Goal: Task Accomplishment & Management: Use online tool/utility

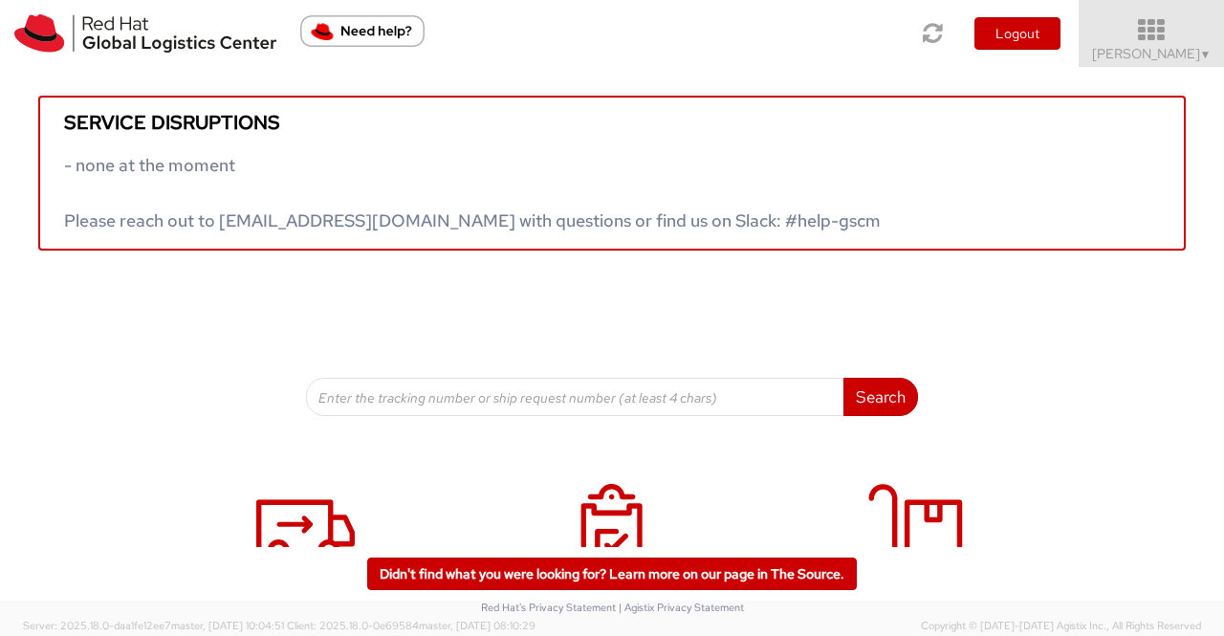
click at [1190, 55] on span "Sumitra Hansdah ▼" at bounding box center [1152, 53] width 120 height 17
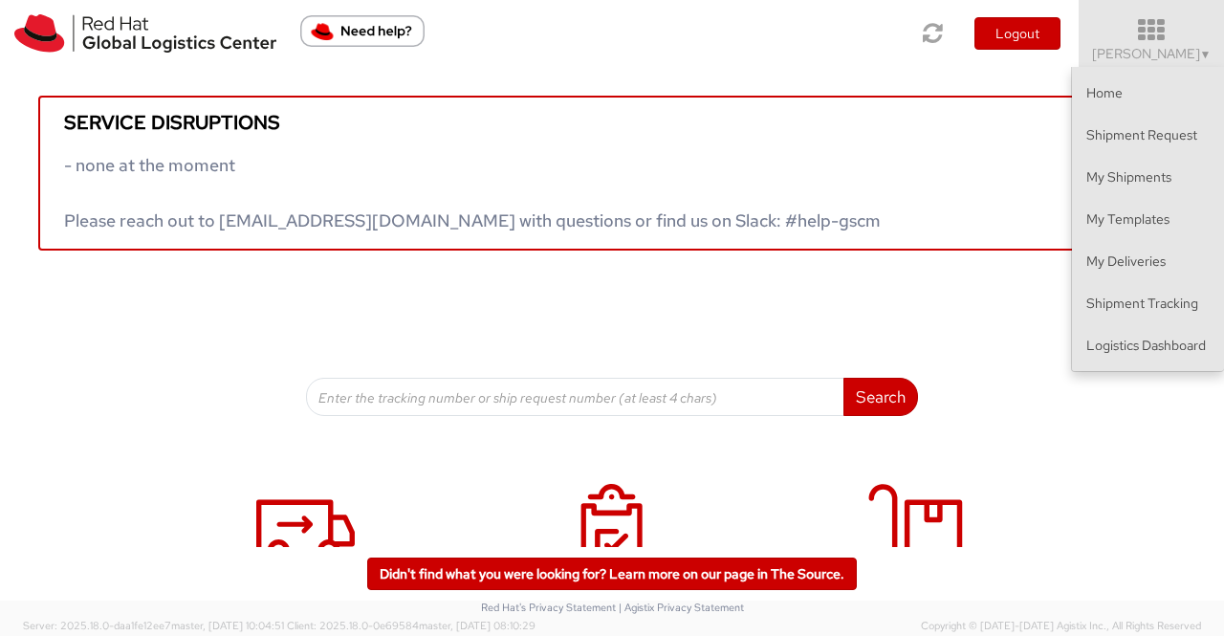
click at [1134, 456] on div "Service disruptions - none at the moment Please reach out to globallogistics@re…" at bounding box center [612, 454] width 1224 height 774
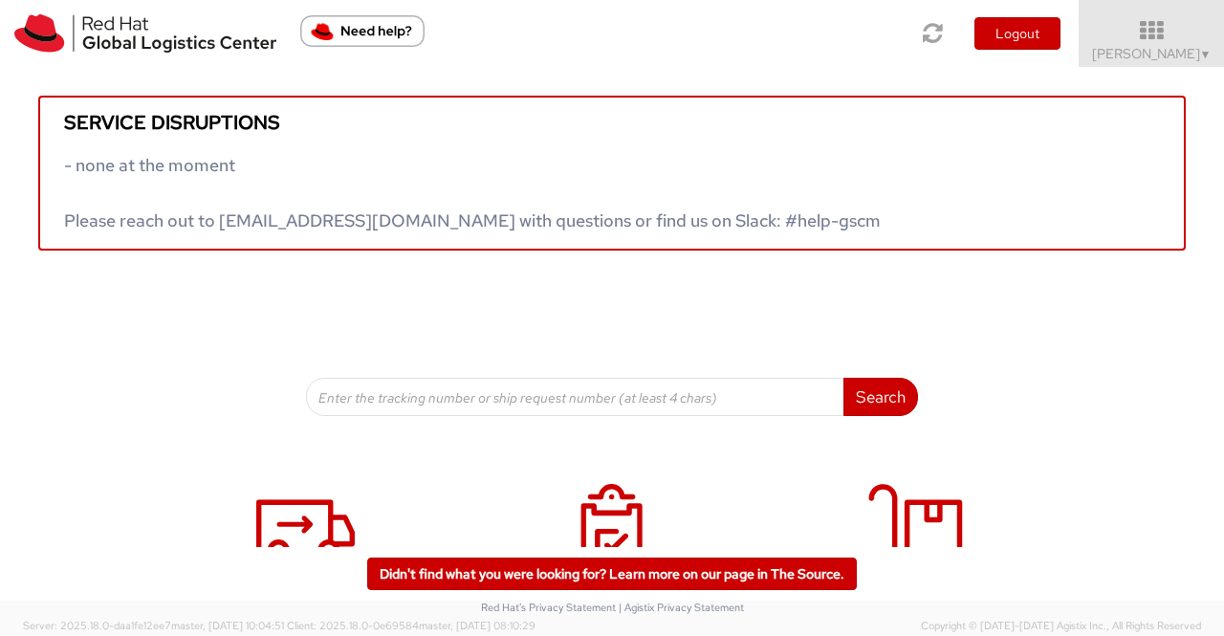
scroll to position [292, 0]
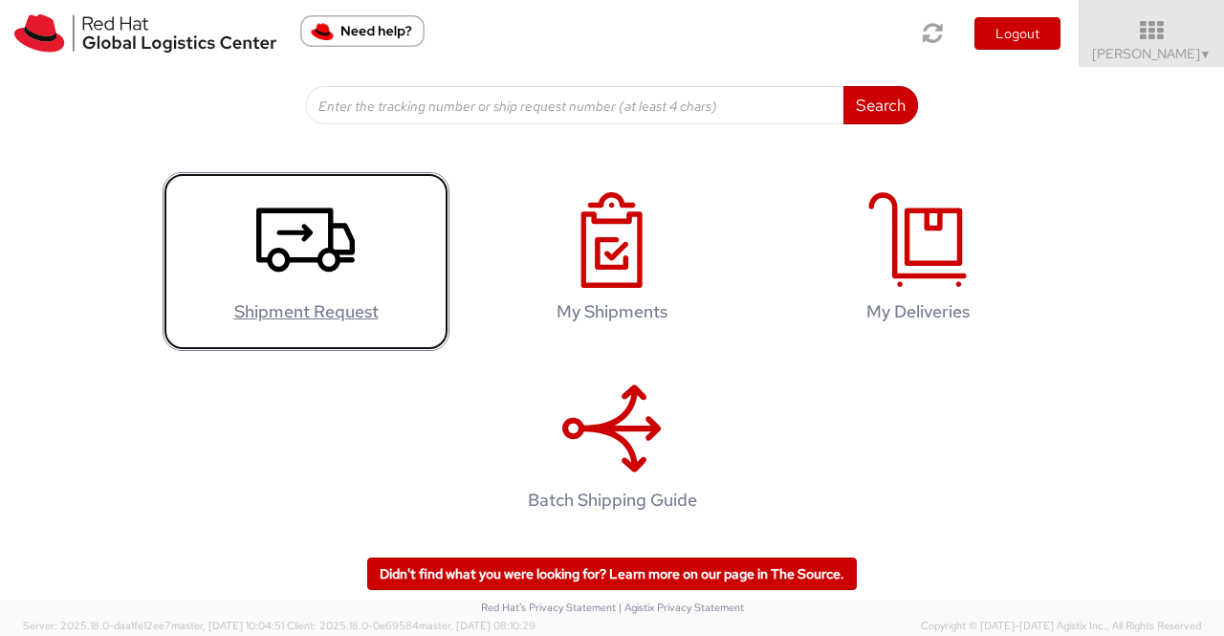
click at [296, 239] on use at bounding box center [305, 240] width 98 height 64
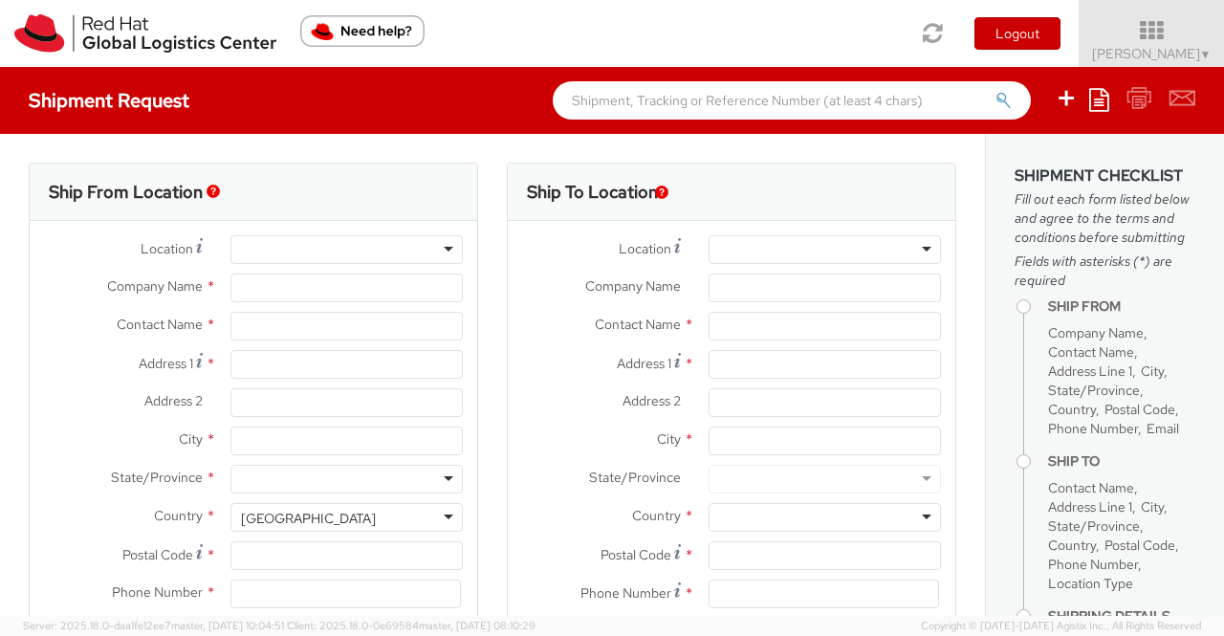
select select
select select "901"
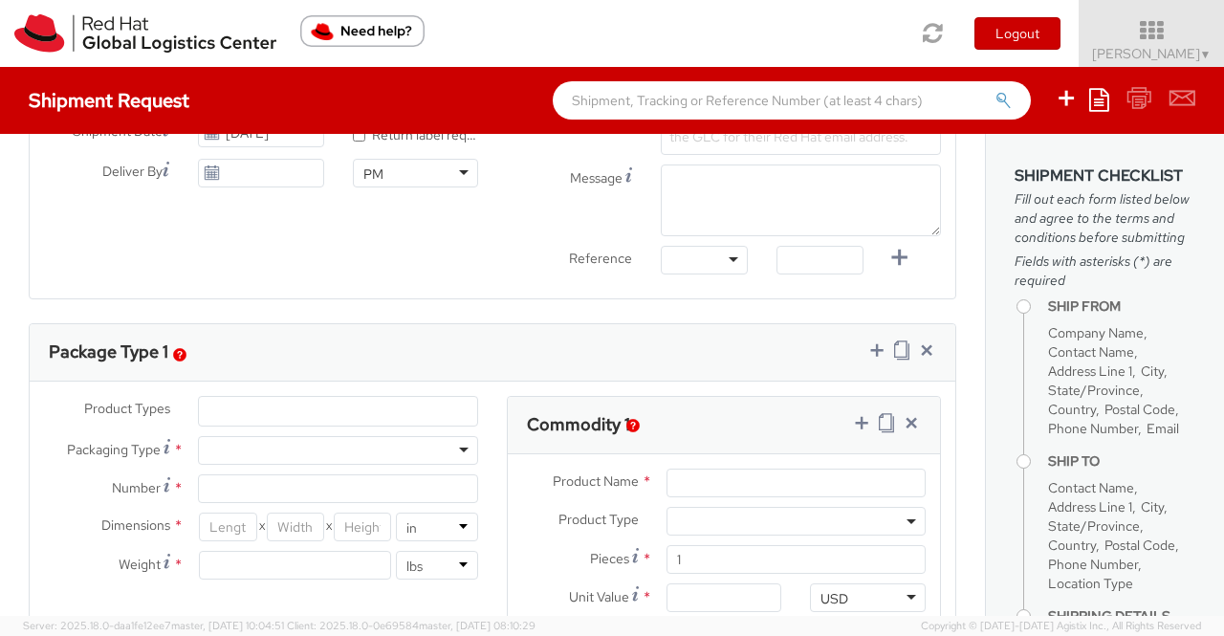
scroll to position [752, 0]
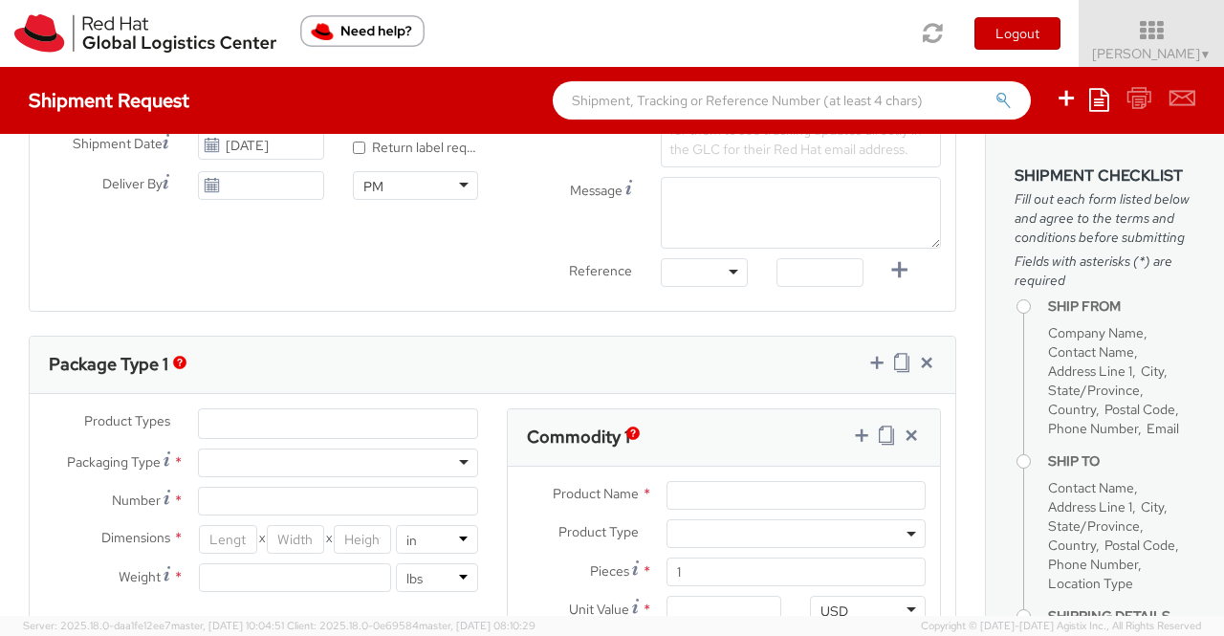
type input "Red Hat India Private Limited"
type input "Sumitra Hansdah"
type input "Bagmane Constellation Business Park"
type input "FL 10, [GEOGRAPHIC_DATA], [GEOGRAPHIC_DATA]"
type input "[GEOGRAPHIC_DATA]"
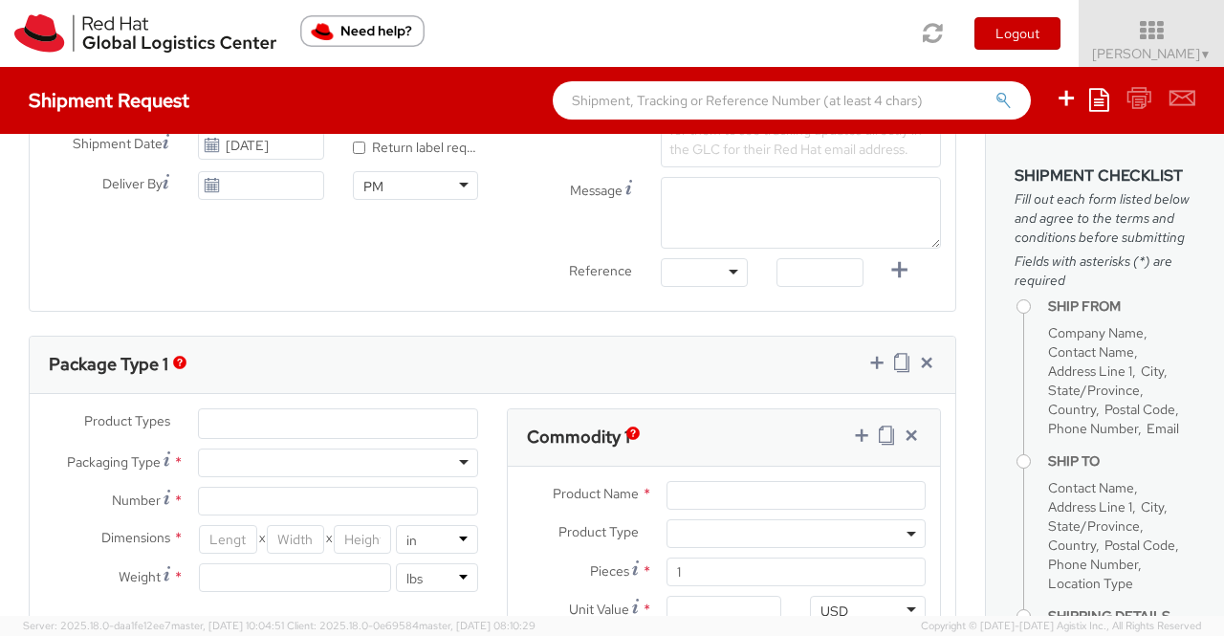
type input "560037"
type input "918046128812"
type input "[EMAIL_ADDRESS][DOMAIN_NAME]"
select select "CM"
select select "KGS"
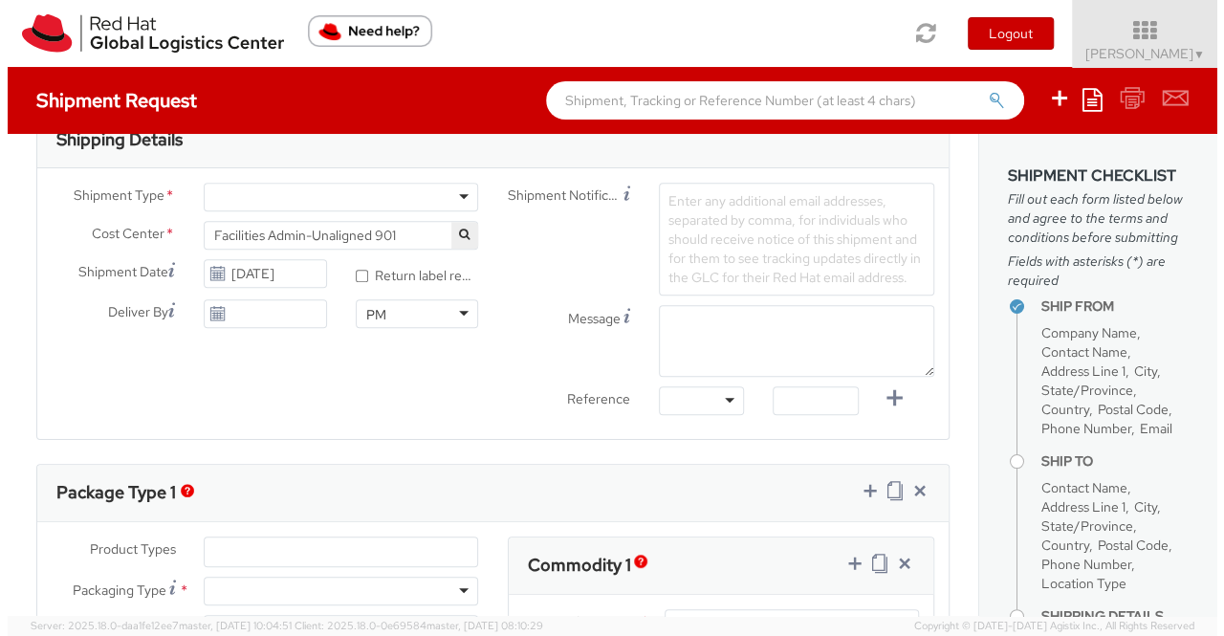
scroll to position [388, 0]
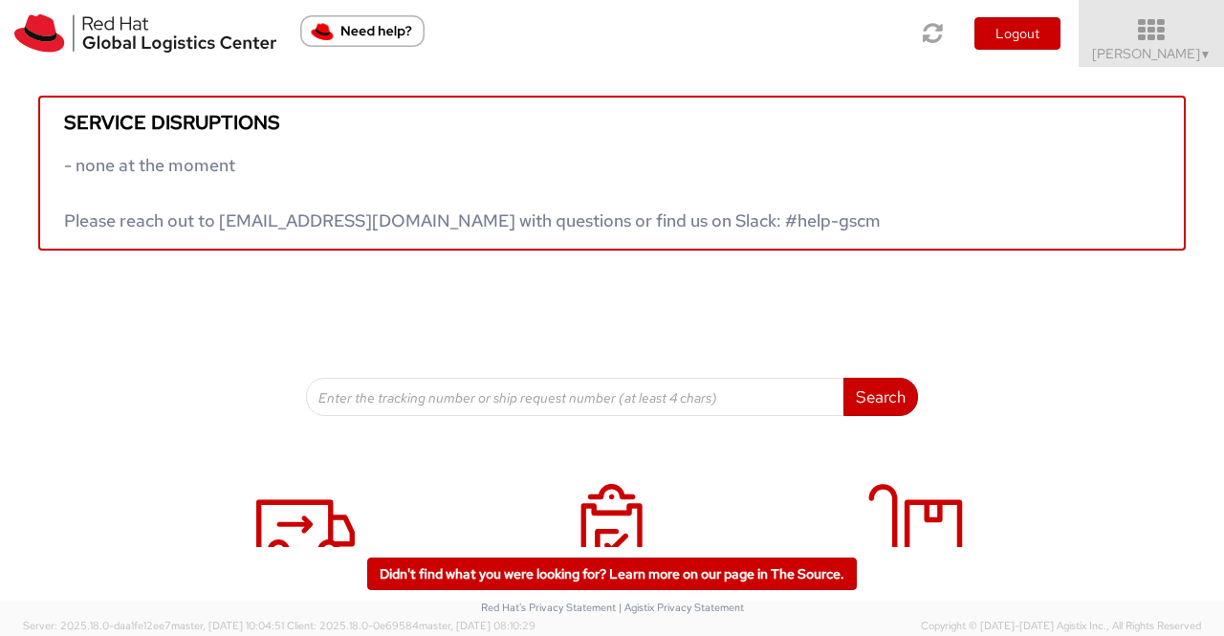
click at [1209, 47] on span "▼" at bounding box center [1205, 54] width 11 height 15
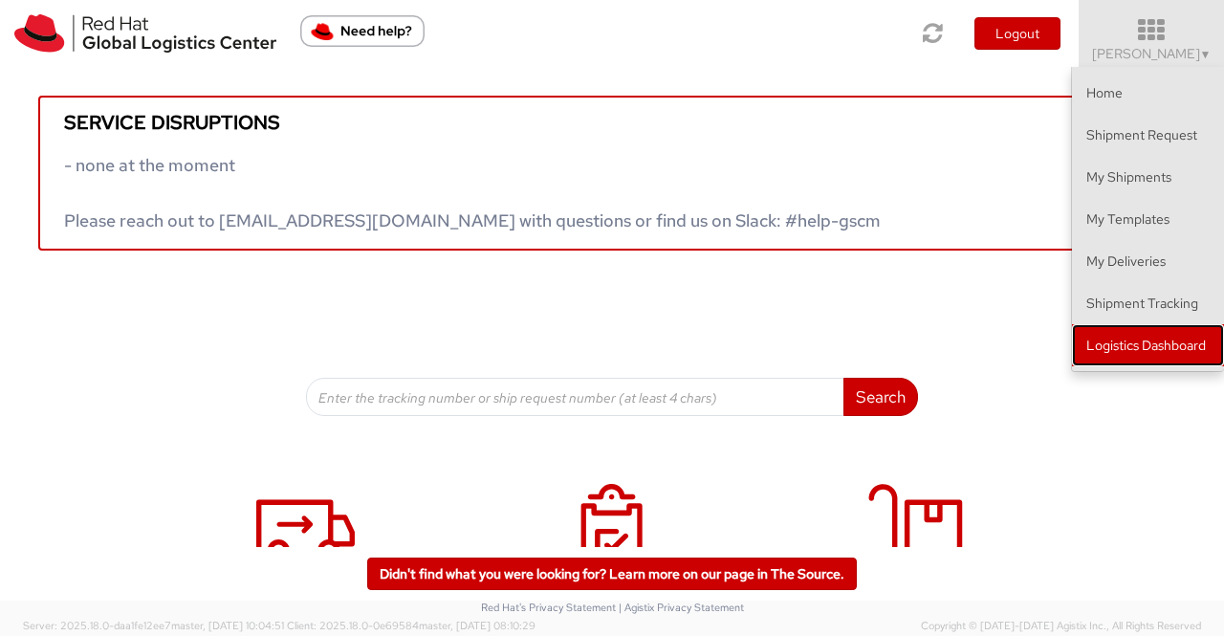
click at [1144, 345] on link "Logistics Dashboard" at bounding box center [1148, 345] width 152 height 42
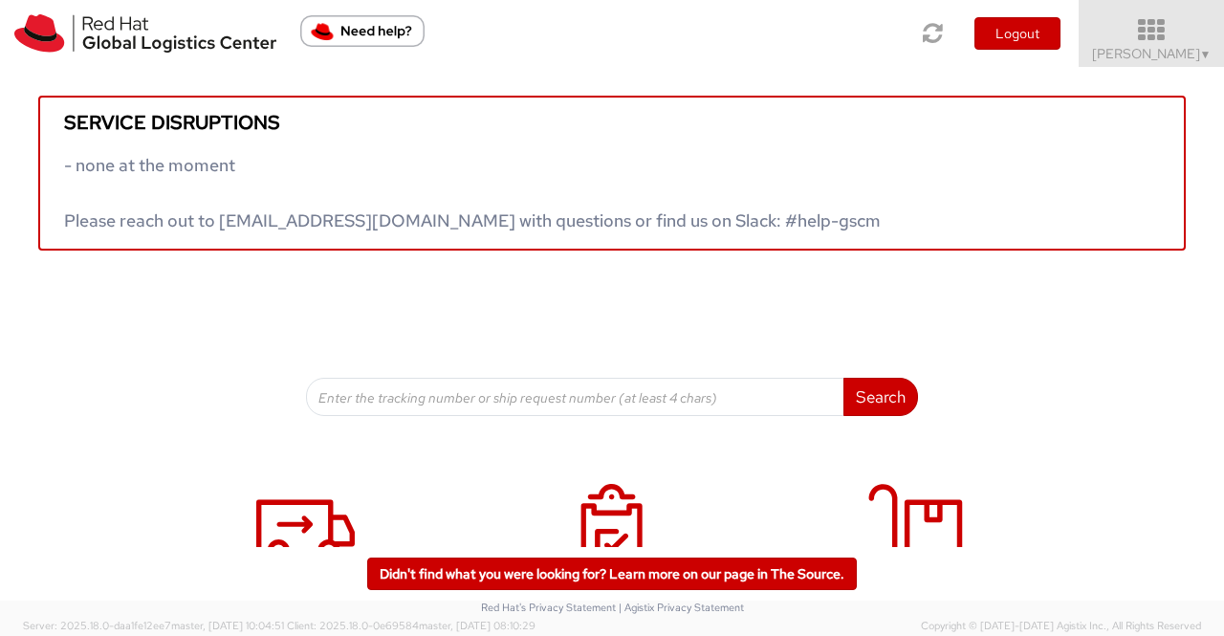
click at [1208, 49] on span "▼" at bounding box center [1205, 54] width 11 height 15
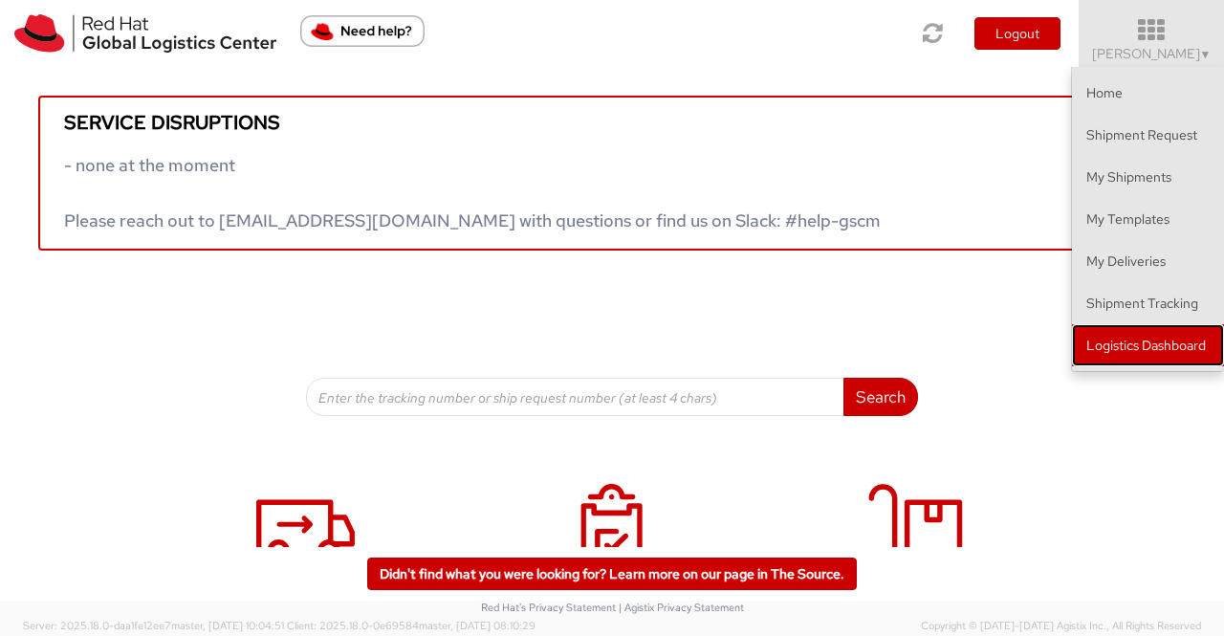
click at [1159, 345] on link "Logistics Dashboard" at bounding box center [1148, 345] width 152 height 42
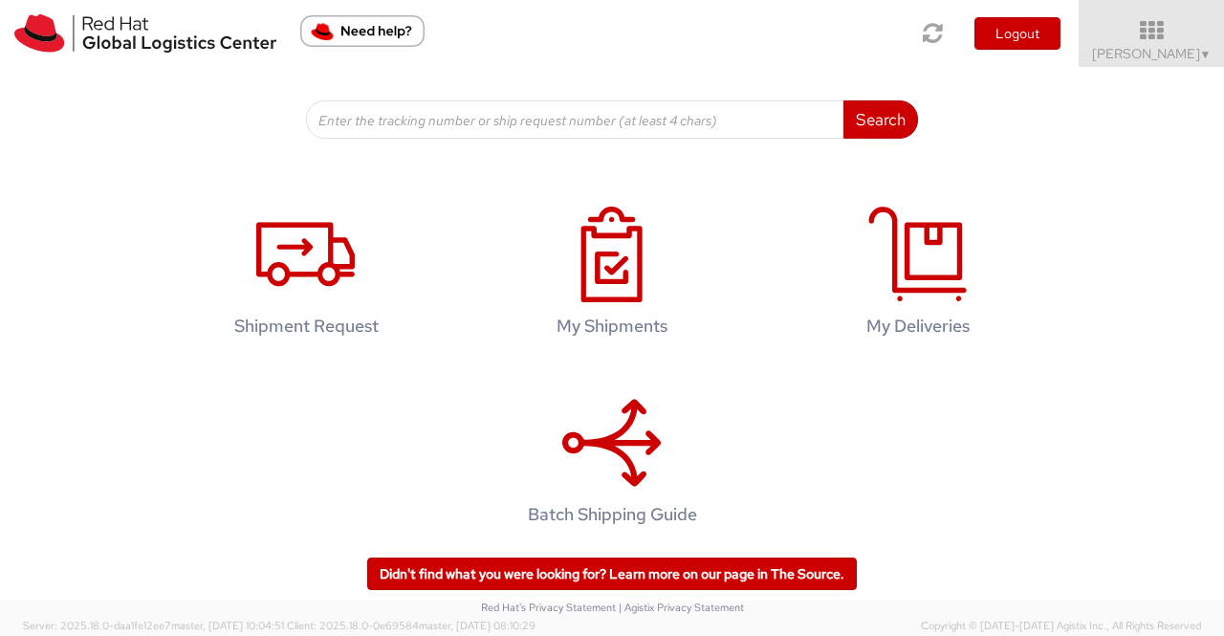
scroll to position [287, 0]
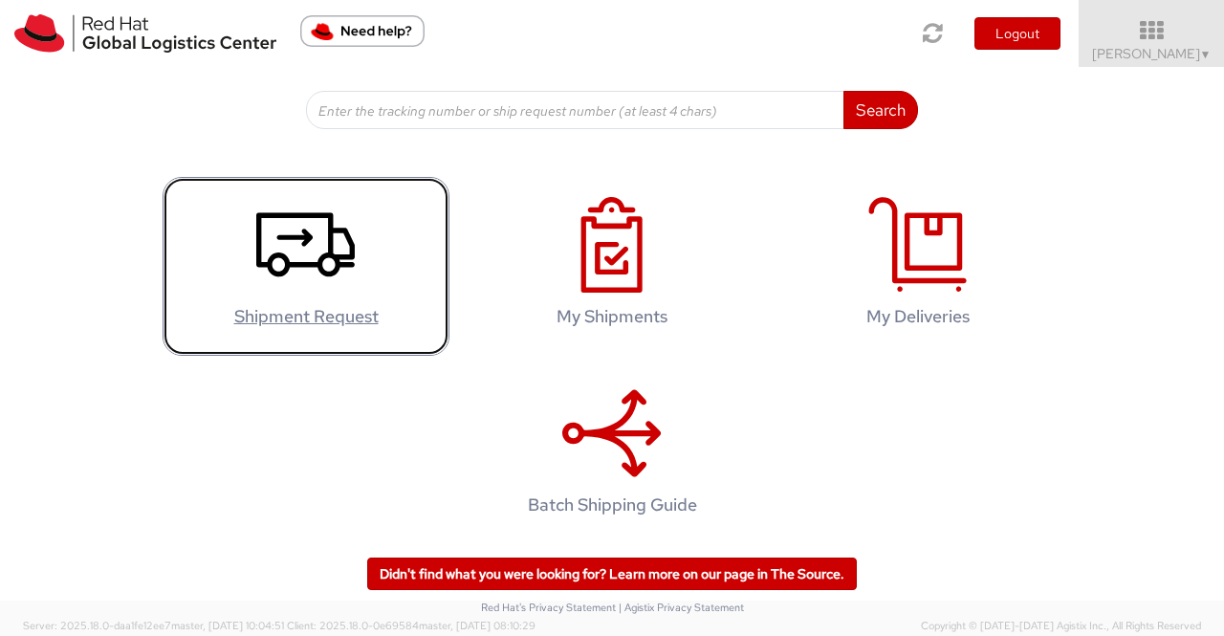
click at [291, 239] on use at bounding box center [305, 245] width 98 height 64
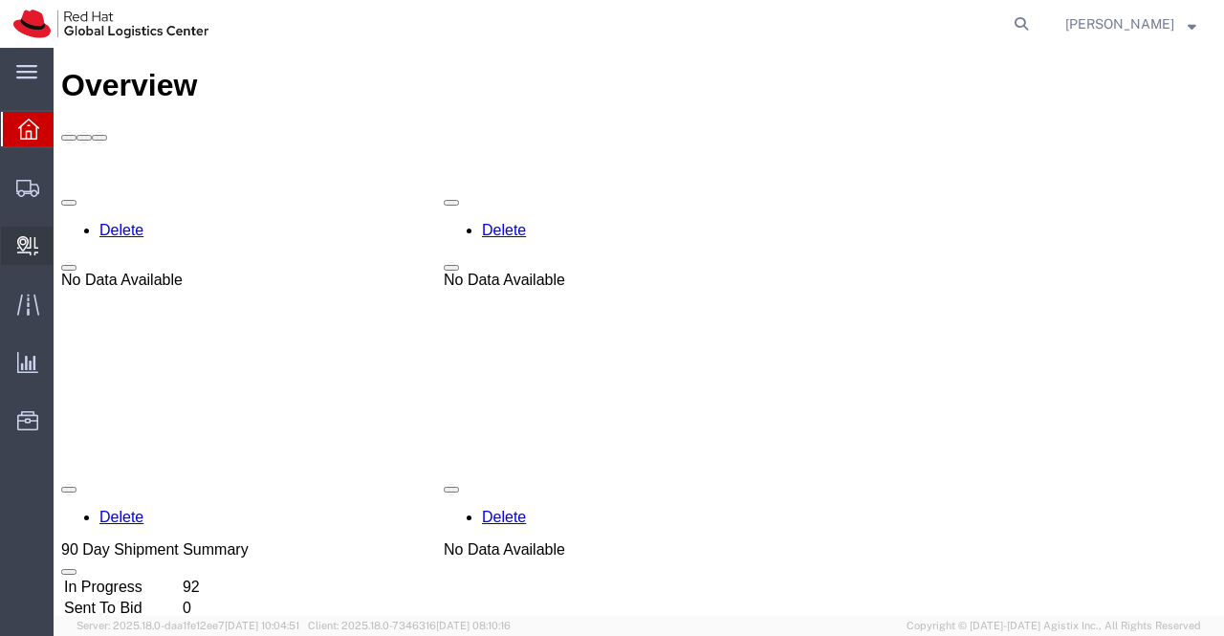
click at [0, 0] on span "Create Delivery" at bounding box center [0, 0] width 0 height 0
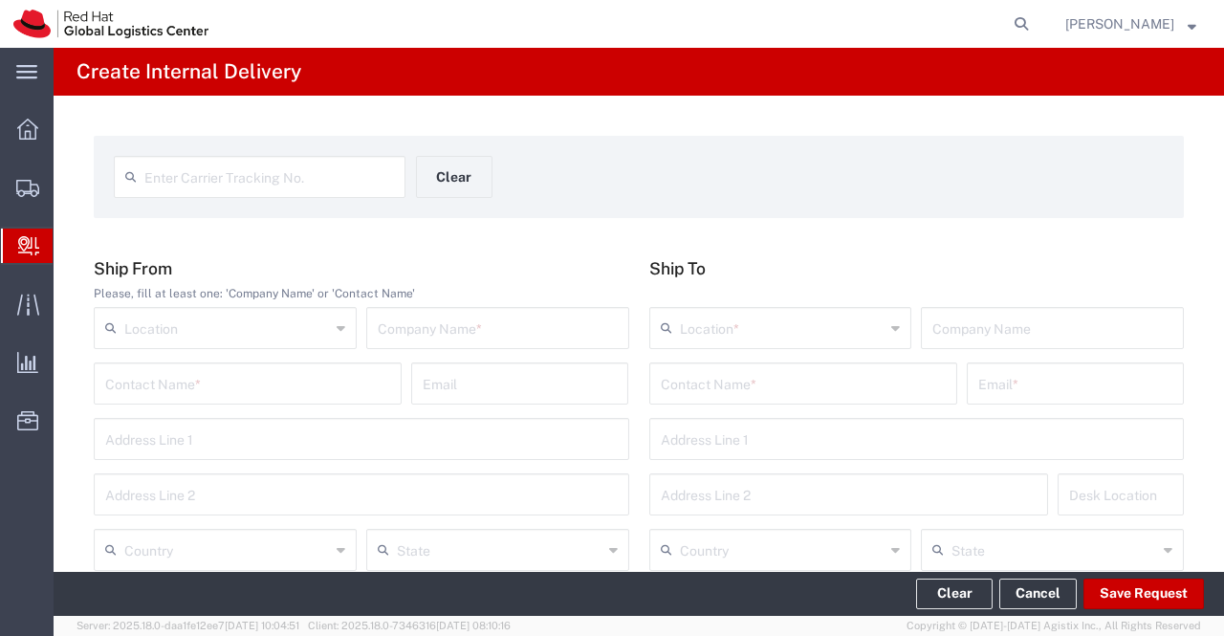
click at [569, 187] on div "Enter Carrier Tracking No. Clear" at bounding box center [416, 183] width 624 height 55
click at [448, 323] on input "text" at bounding box center [498, 326] width 240 height 33
type input "Proxy Productions"
click at [260, 439] on input "text" at bounding box center [361, 437] width 513 height 33
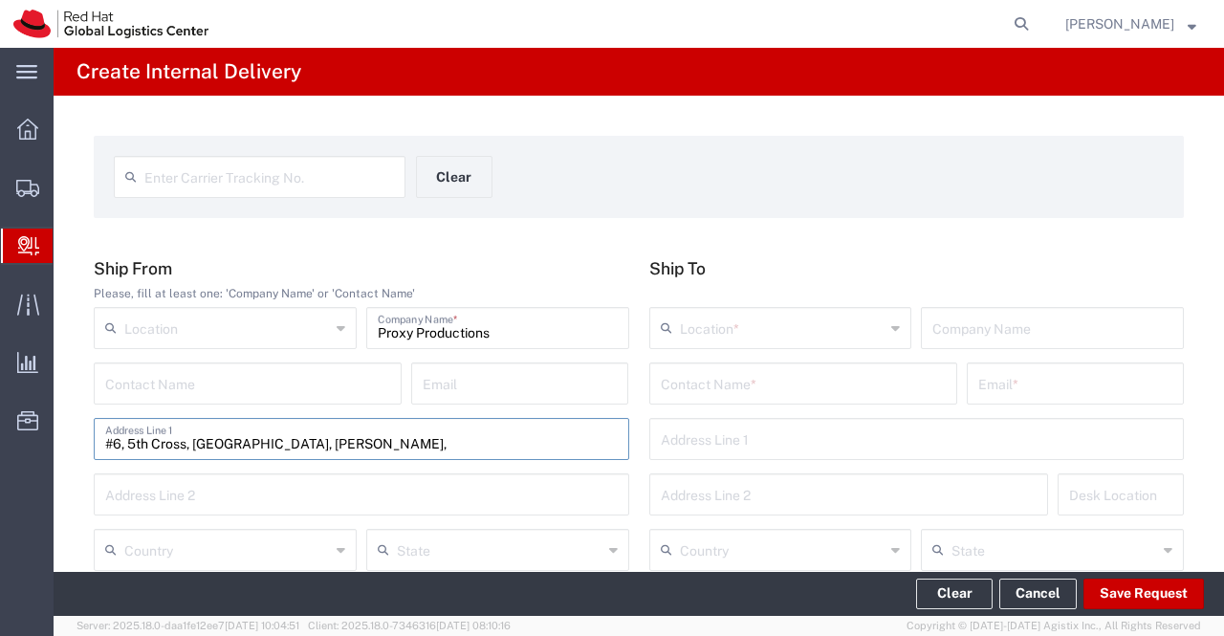
type input "#6, 5th Cross, SRK Garden, Nanjappa Layout,"
click at [356, 481] on input "text" at bounding box center [361, 492] width 513 height 33
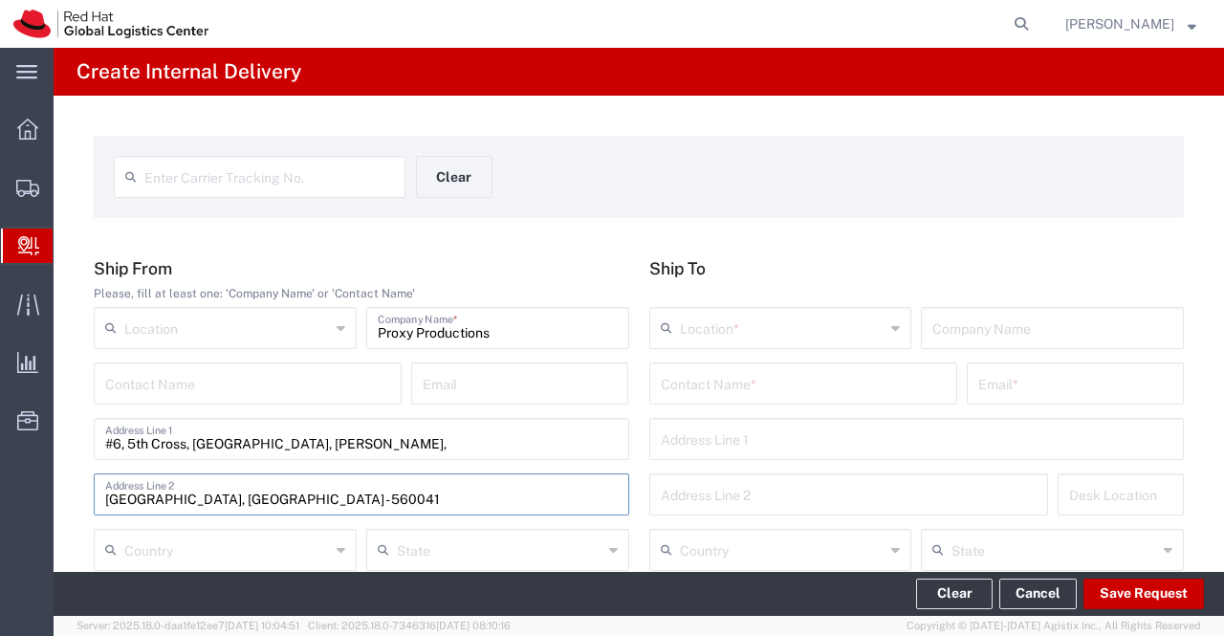
type input "Jayanagar, Bangalore - 560041"
click at [725, 377] on input "text" at bounding box center [803, 381] width 285 height 33
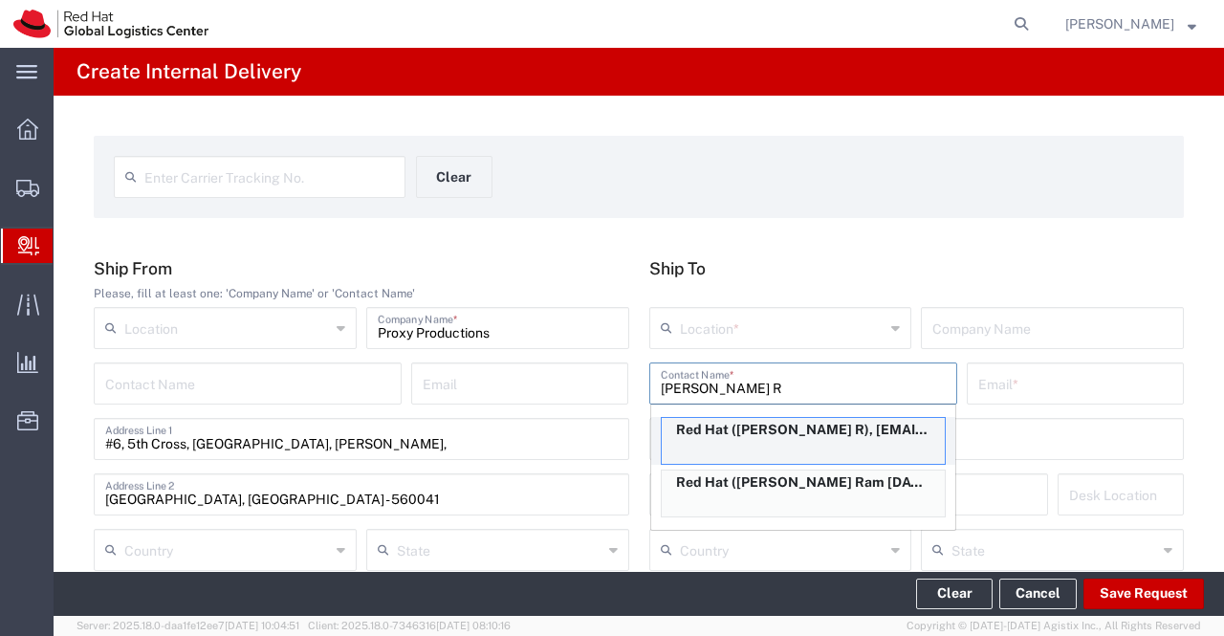
type input "Karthik R"
click at [771, 424] on p "Red Hat (Karthik R), kar@redhat.com" at bounding box center [803, 430] width 283 height 24
type input "Red Hat"
type input "kar@redhat.com"
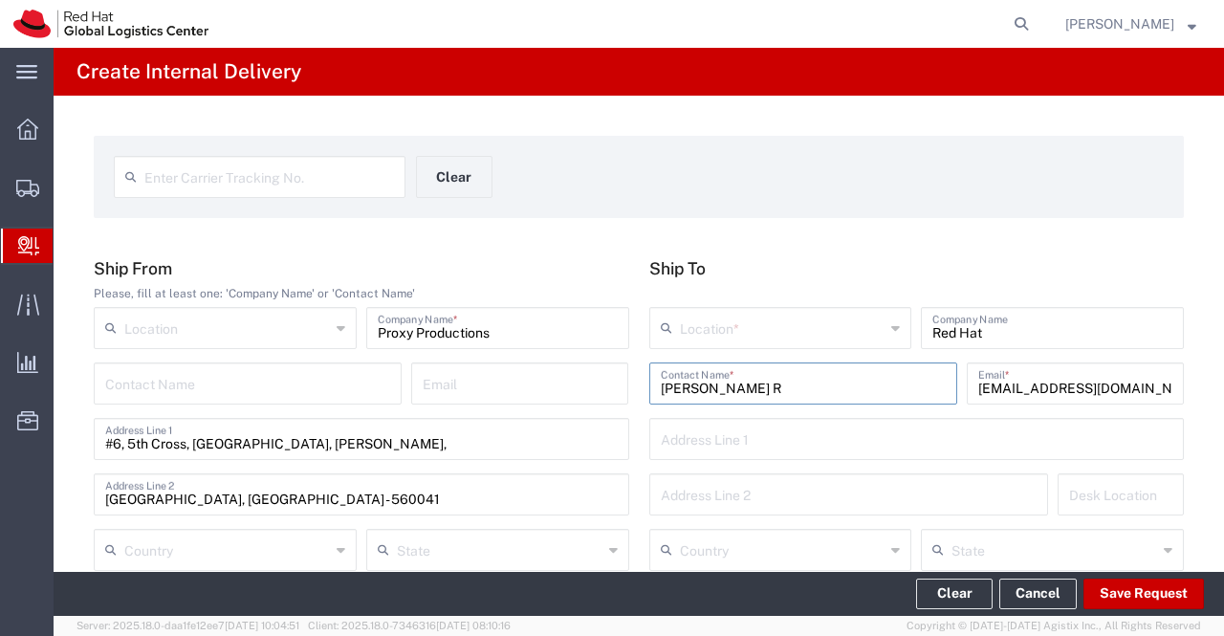
click at [889, 330] on div "Location *" at bounding box center [780, 328] width 263 height 42
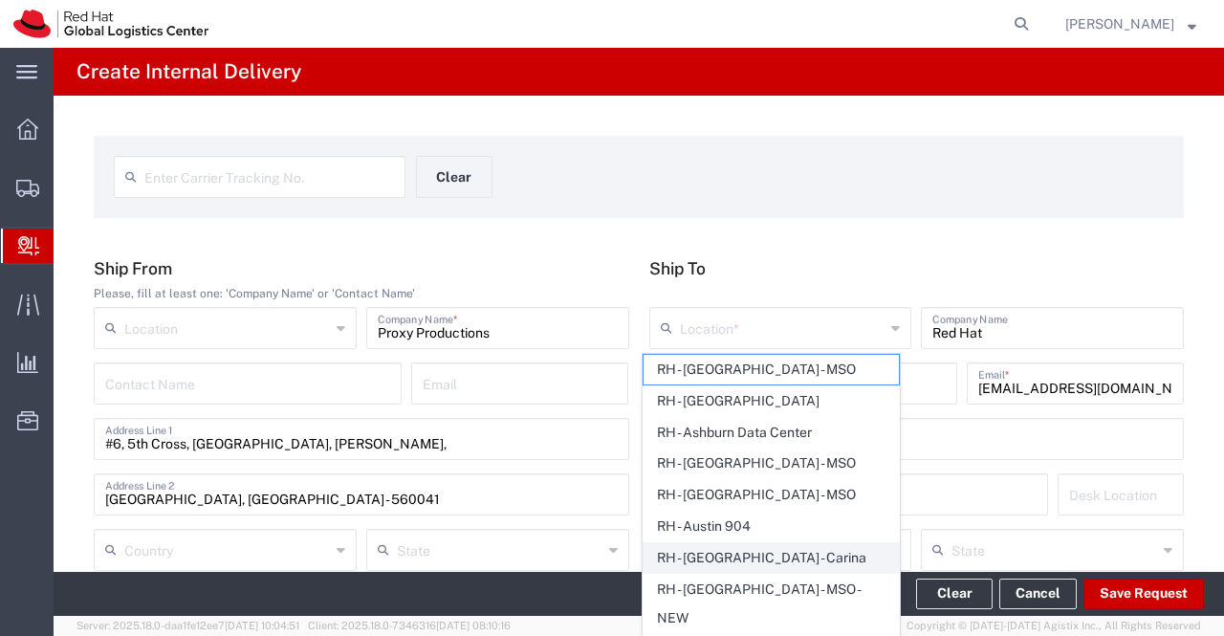
click at [828, 557] on span "RH - [GEOGRAPHIC_DATA] - Carina" at bounding box center [771, 558] width 255 height 30
type input "RH - [GEOGRAPHIC_DATA] - Carina"
type input "Red Hat India Private Limited"
type input "Bagmane [GEOGRAPHIC_DATA]"
type input "FL 10, [GEOGRAPHIC_DATA], [GEOGRAPHIC_DATA]"
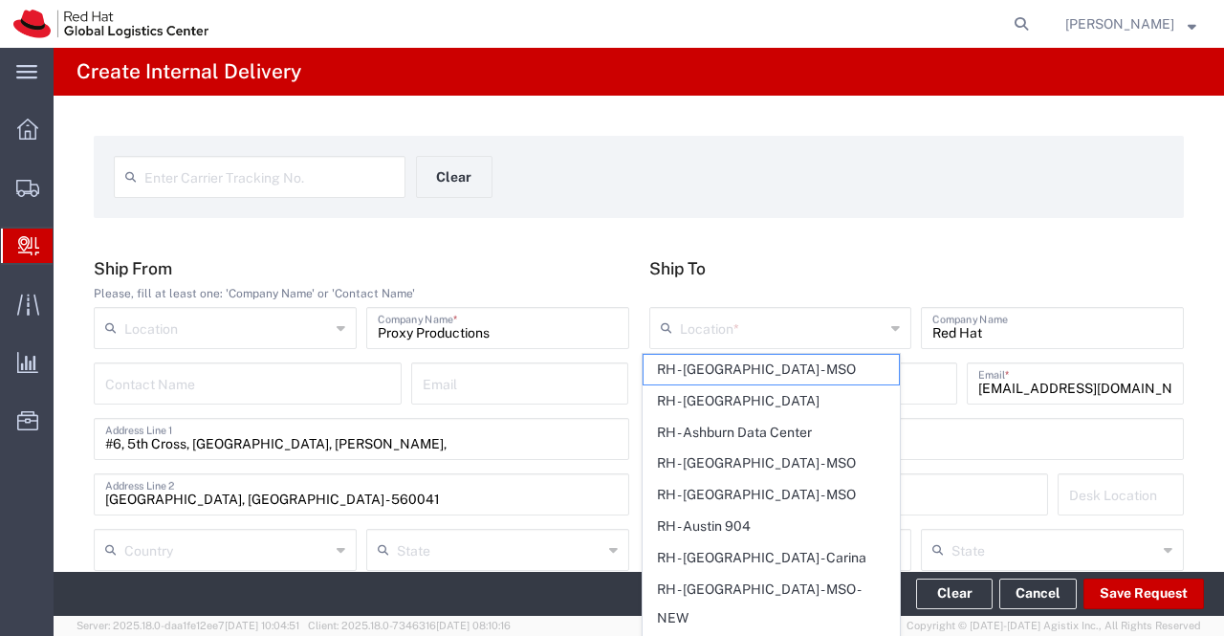
type input "[GEOGRAPHIC_DATA]"
type input "560037"
type input "918067935000"
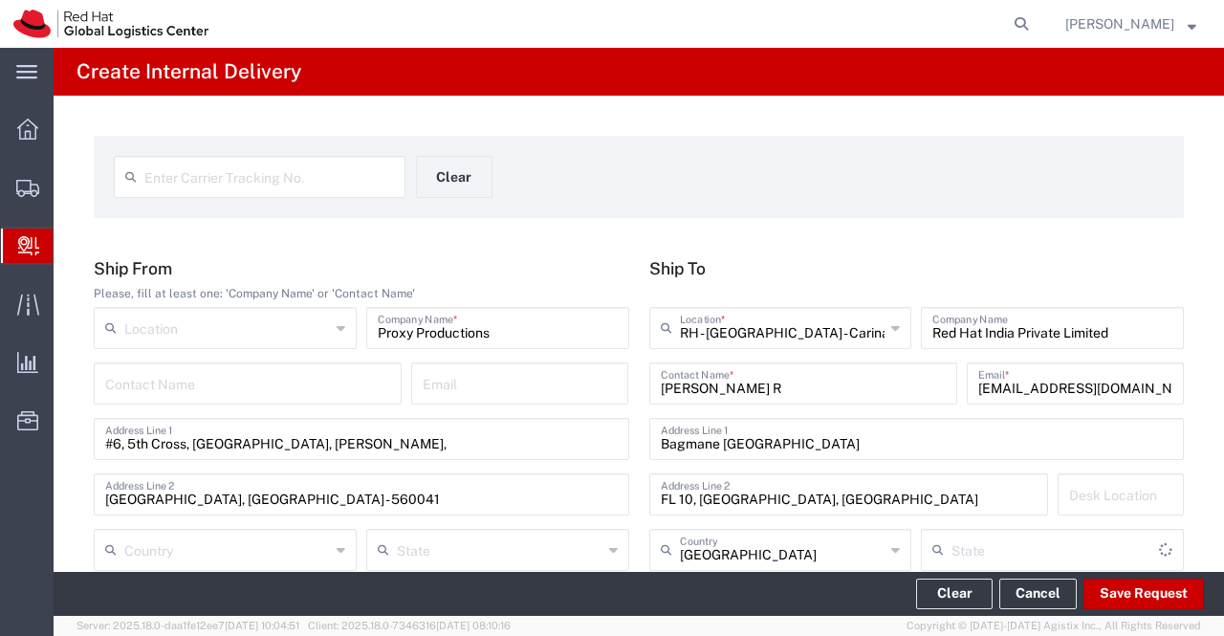
type input "[GEOGRAPHIC_DATA]"
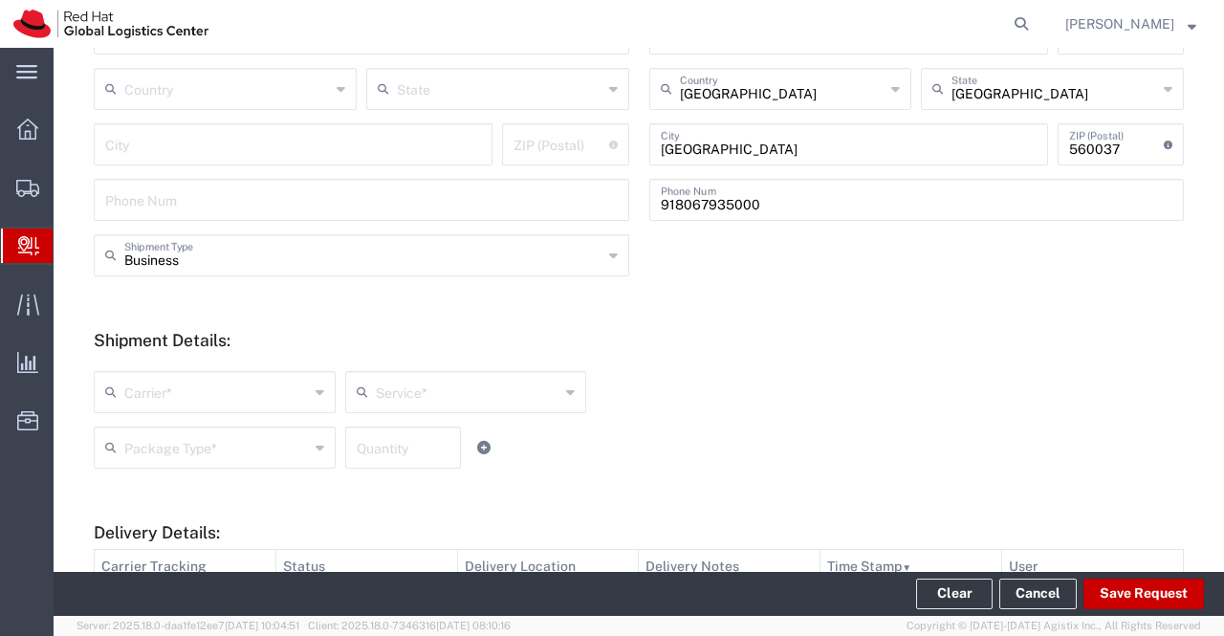
scroll to position [574, 0]
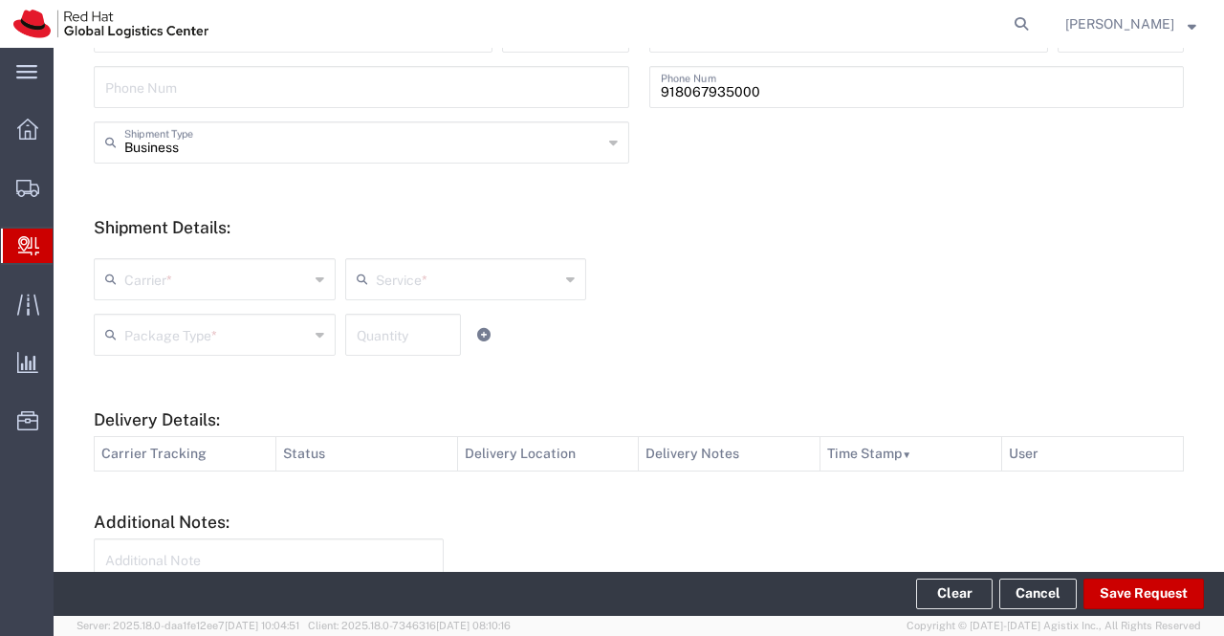
click at [316, 280] on icon at bounding box center [320, 279] width 9 height 31
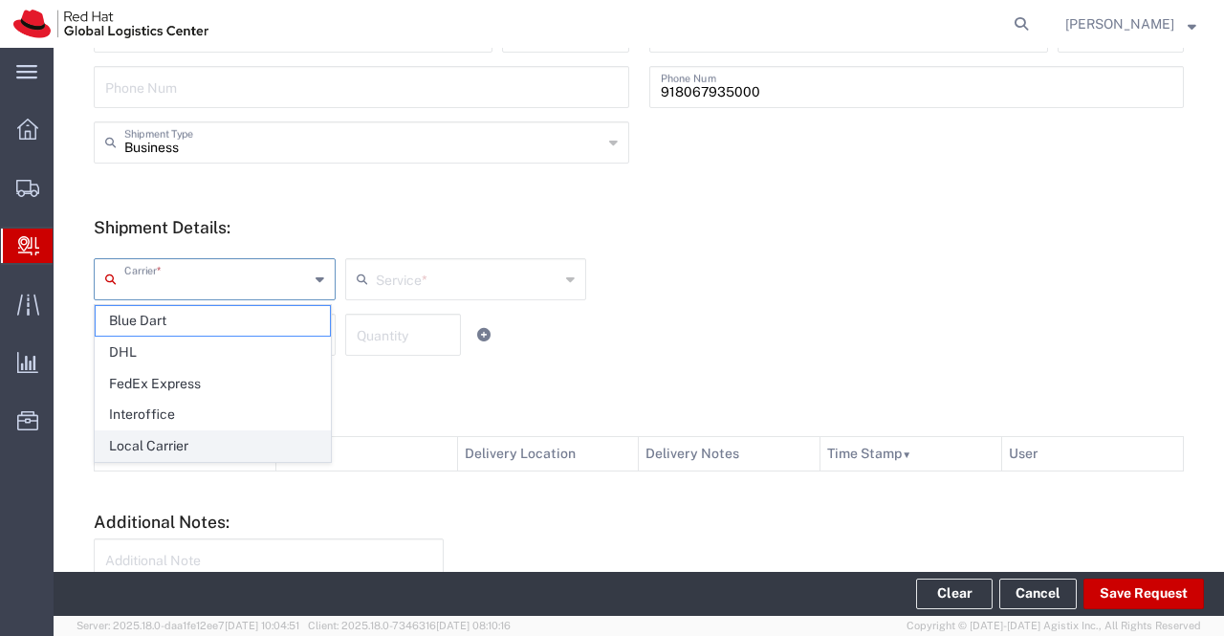
click at [206, 441] on span "Local Carrier" at bounding box center [213, 446] width 234 height 30
type input "Local Carrier"
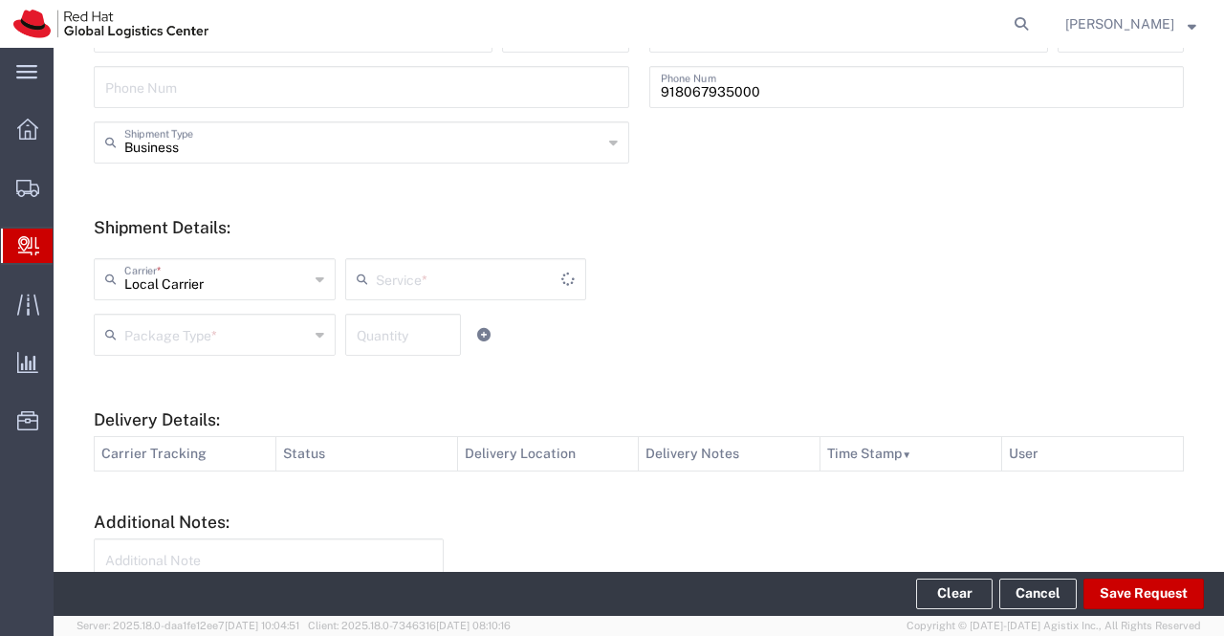
type input "Local_Ground"
click at [316, 336] on icon at bounding box center [320, 334] width 9 height 31
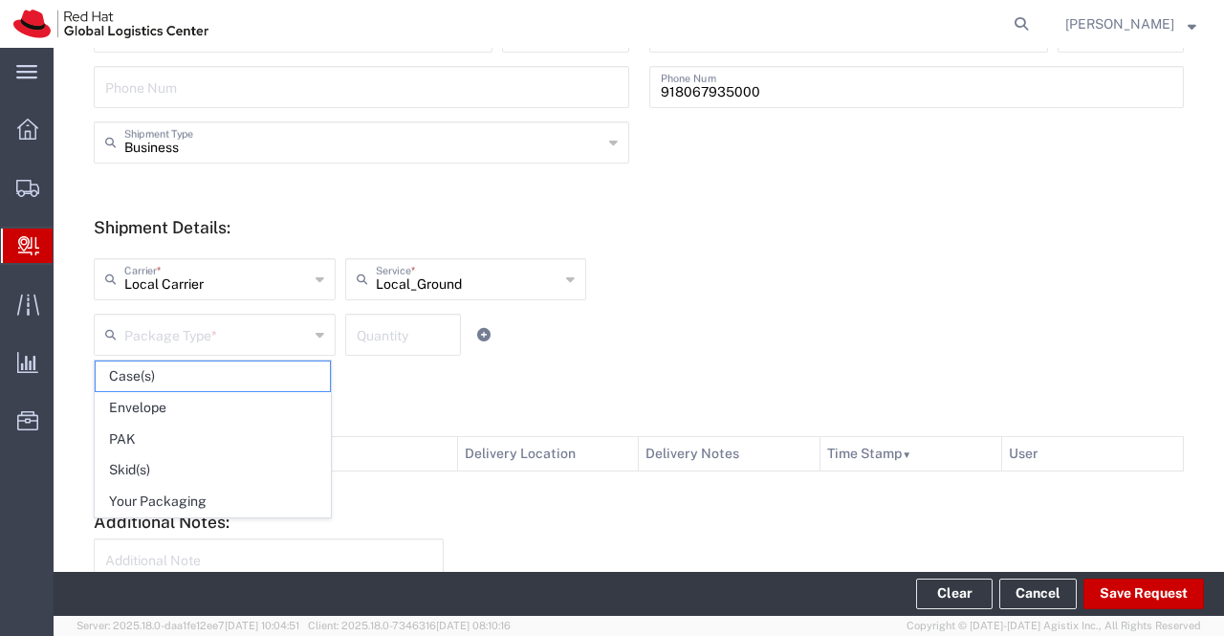
drag, startPoint x: 249, startPoint y: 494, endPoint x: 279, endPoint y: 376, distance: 122.5
click at [248, 494] on span "Your Packaging" at bounding box center [213, 502] width 234 height 30
type input "Your Packaging"
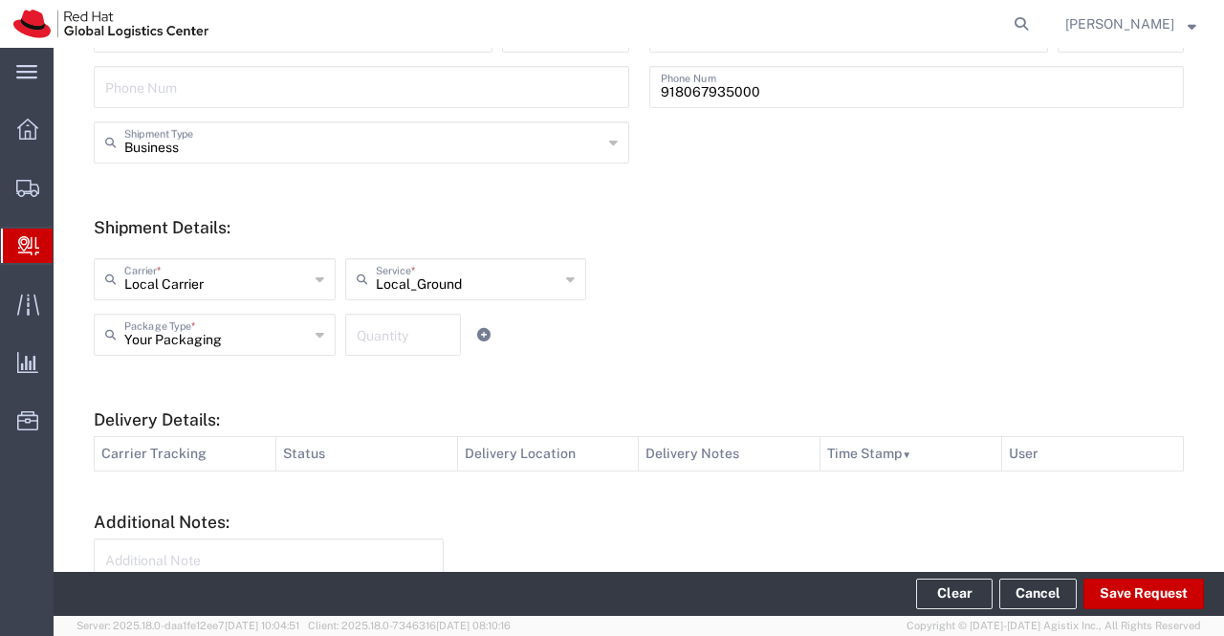
click at [369, 339] on input "number" at bounding box center [403, 333] width 93 height 33
type input "6"
click at [915, 283] on div "Local Carrier Carrier * Blue Dart DHL FedEx Express Interoffice Local Carrier L…" at bounding box center [639, 306] width 1110 height 125
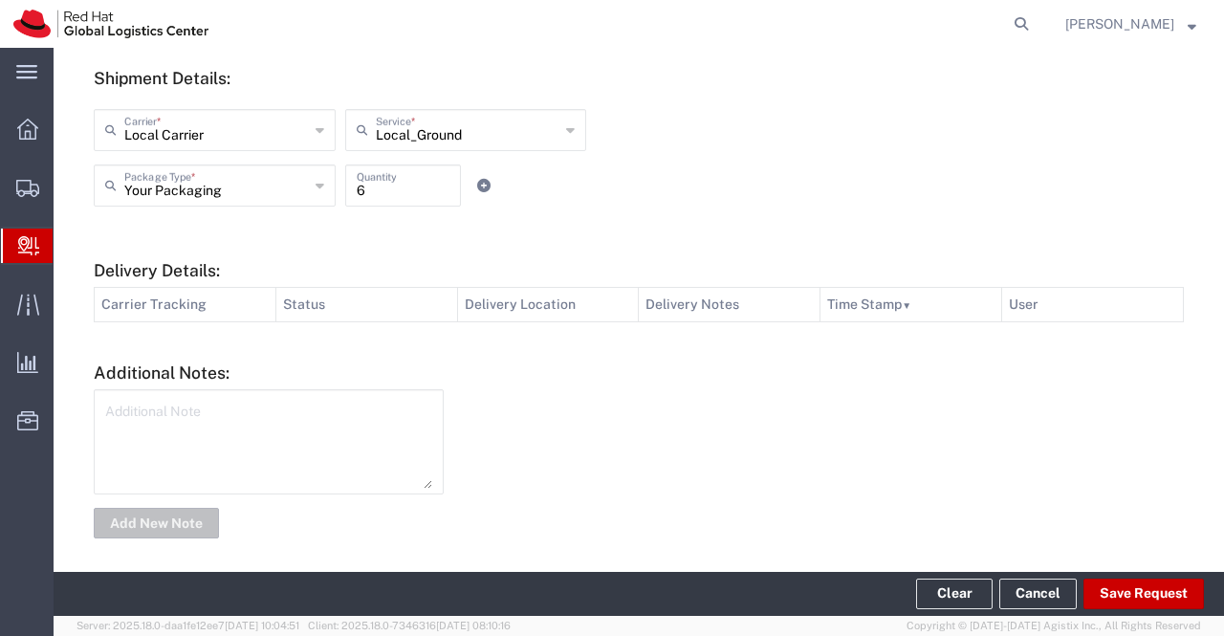
scroll to position [731, 0]
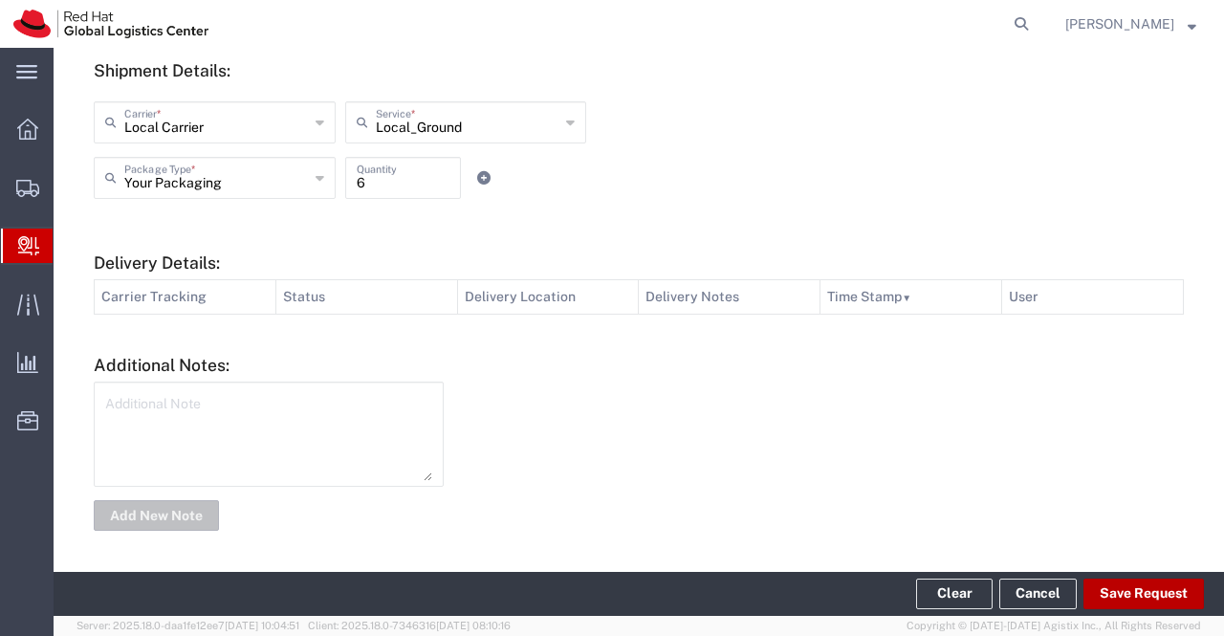
click at [1131, 597] on button "Save Request" at bounding box center [1143, 594] width 120 height 31
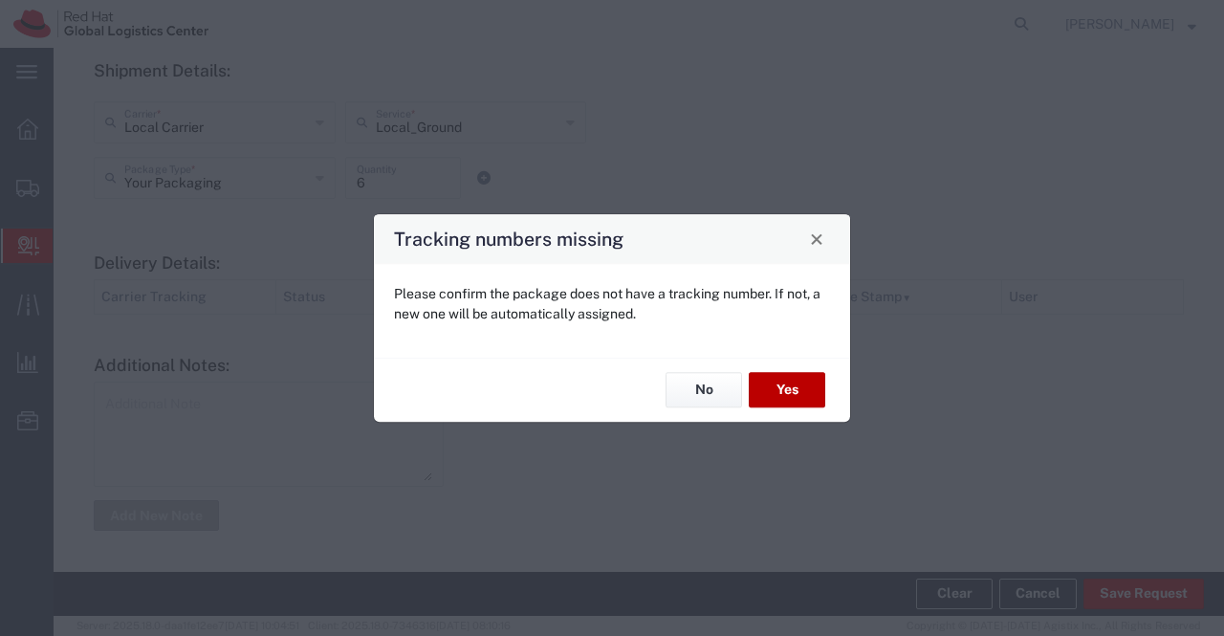
click at [790, 393] on button "Yes" at bounding box center [787, 390] width 76 height 35
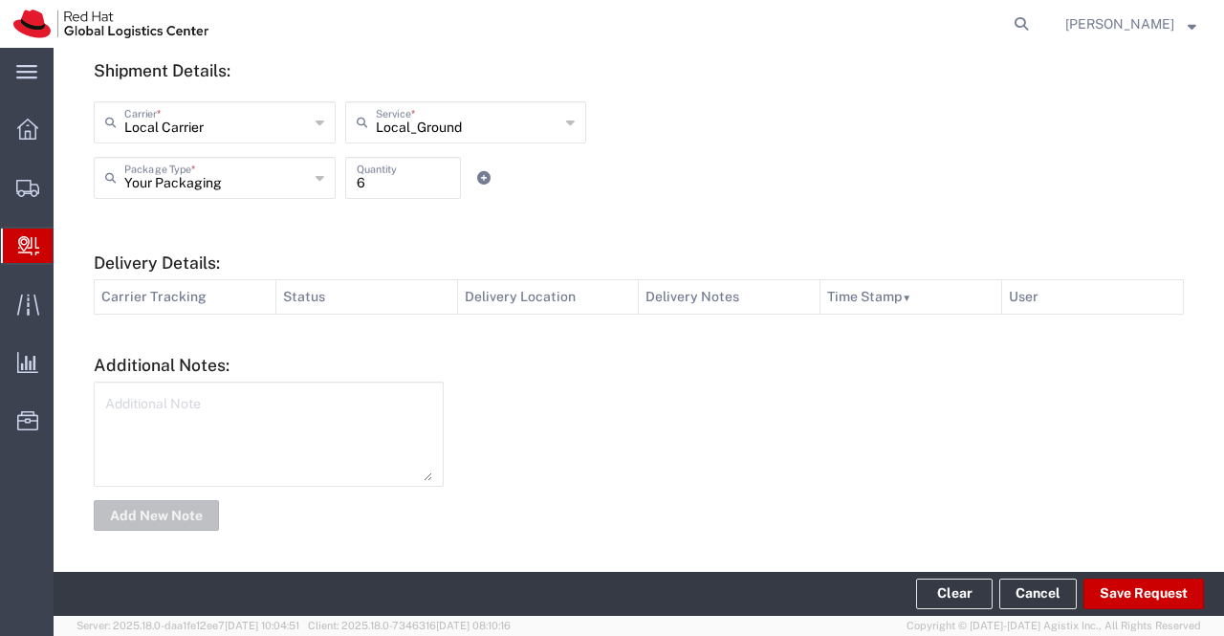
type input "Jayanagar, Bangalore - 560041"
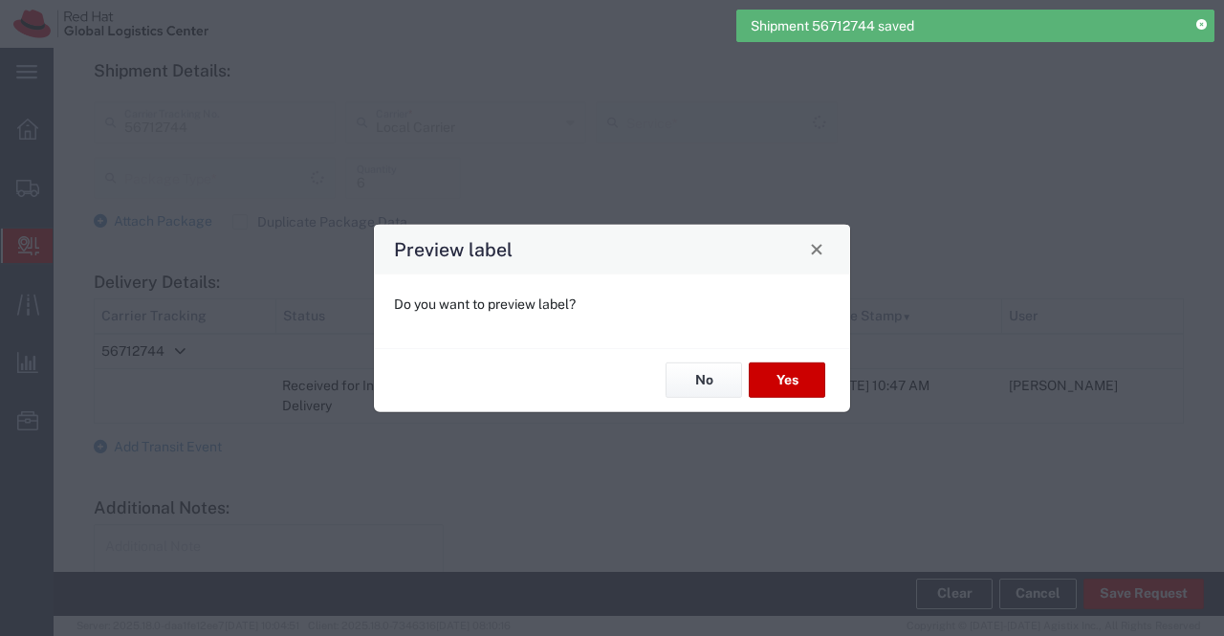
type input "Local_Ground"
type input "Your Packaging"
click at [687, 374] on button "No" at bounding box center [704, 379] width 76 height 35
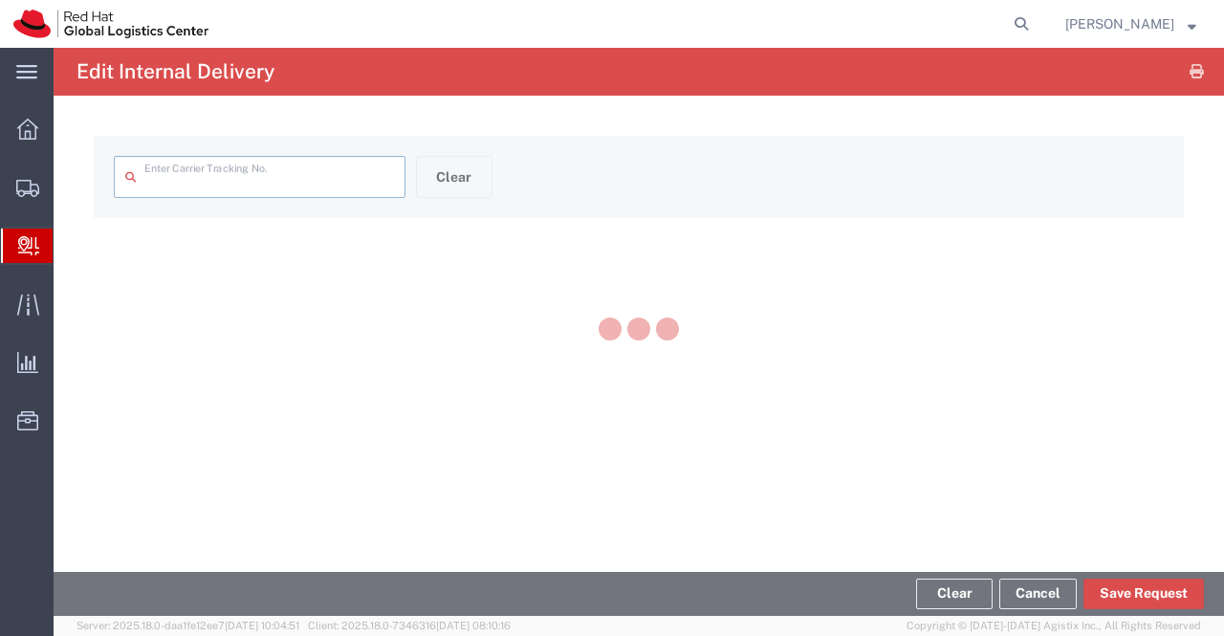
type input "56712744"
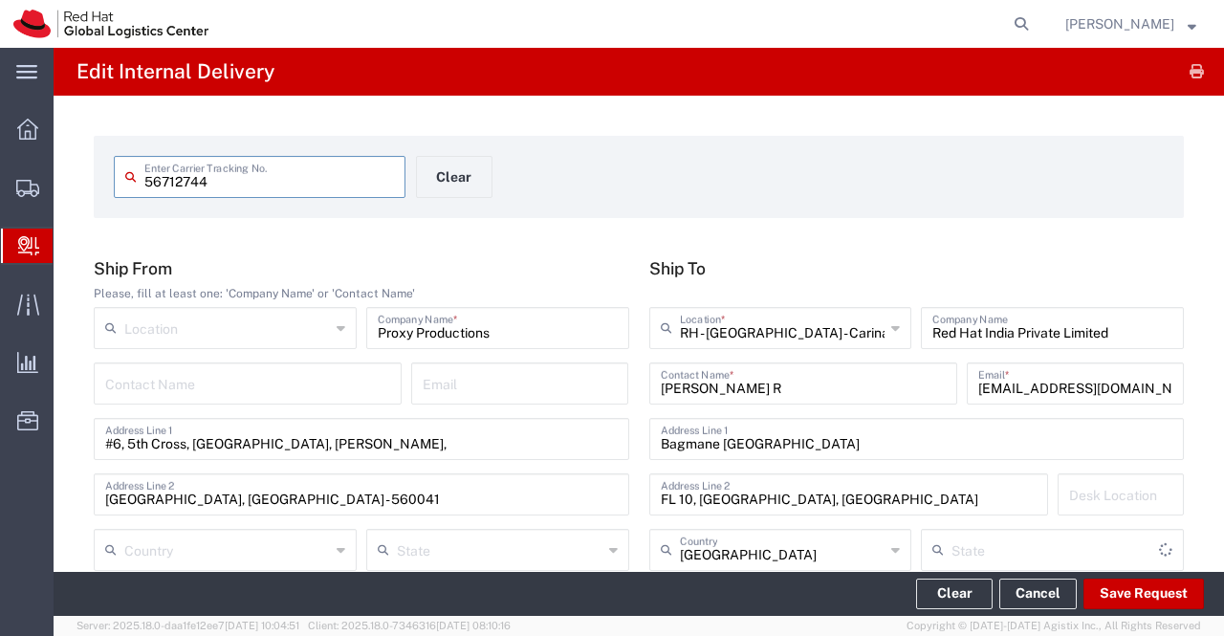
type input "[GEOGRAPHIC_DATA]"
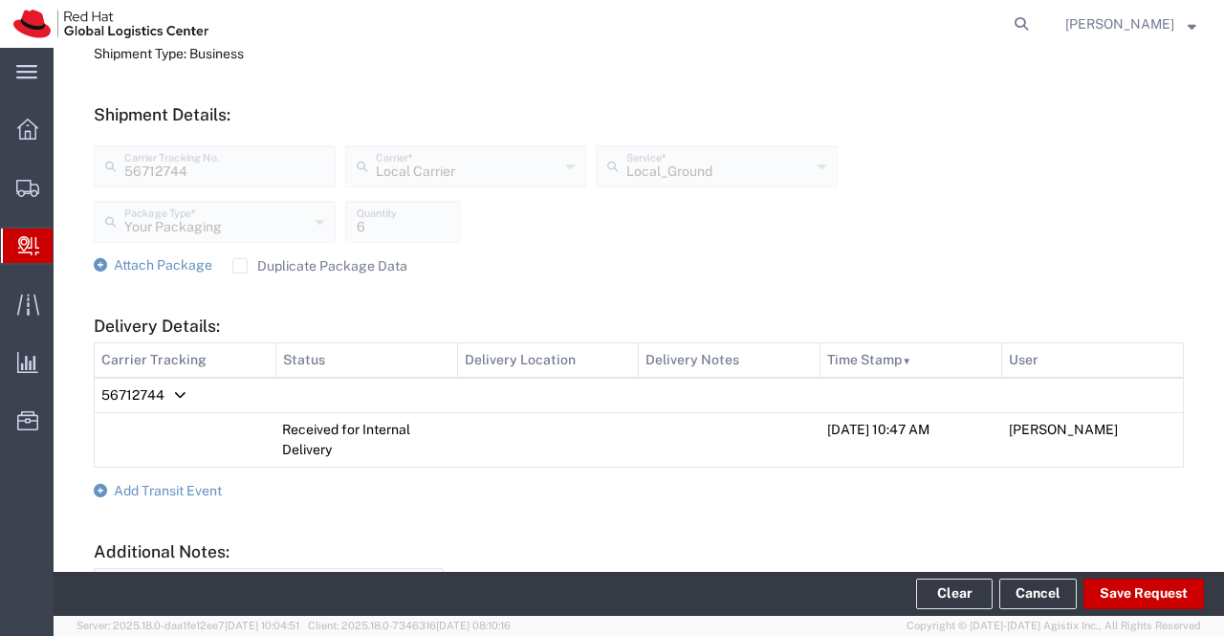
scroll to position [837, 0]
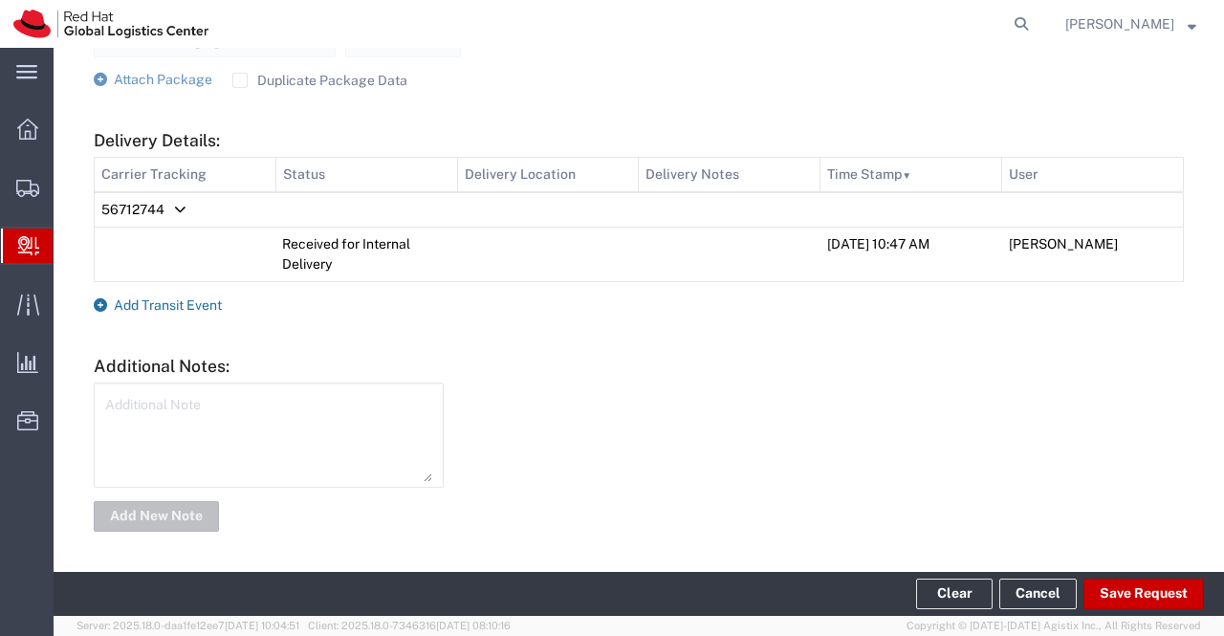
click at [96, 300] on icon at bounding box center [100, 304] width 13 height 13
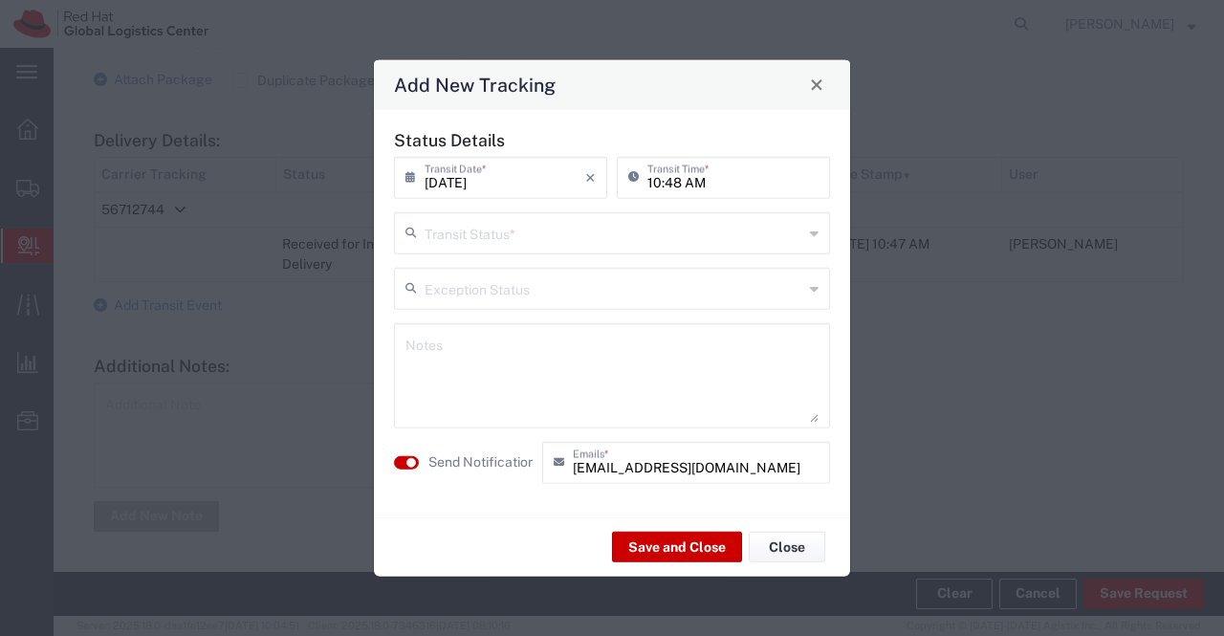
click at [818, 230] on icon at bounding box center [814, 232] width 9 height 31
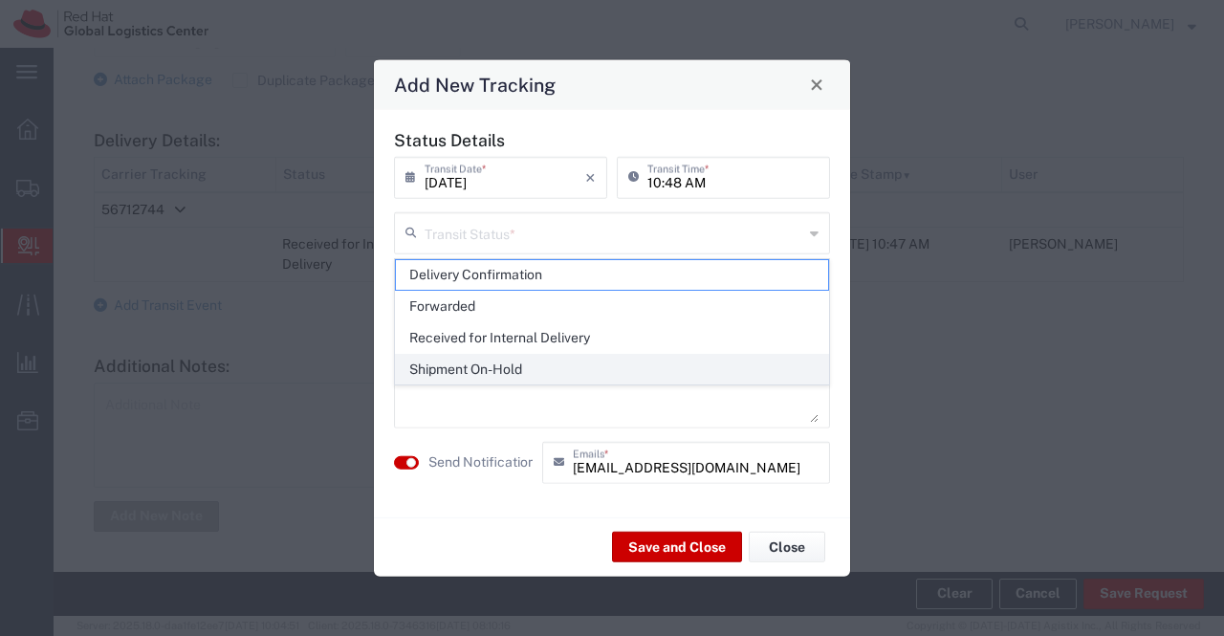
click at [798, 361] on span "Shipment On-Hold" at bounding box center [612, 370] width 433 height 30
type input "Shipment On-Hold"
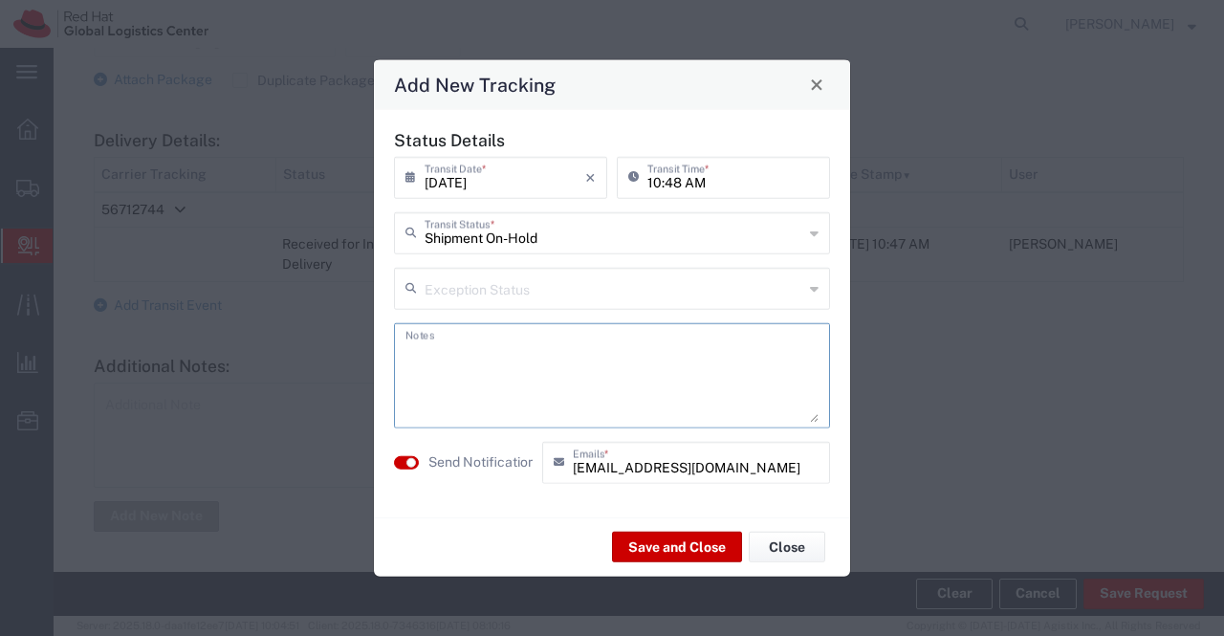
click at [798, 361] on textarea at bounding box center [611, 375] width 413 height 94
type textarea "package received on 04th of Sept 2025."
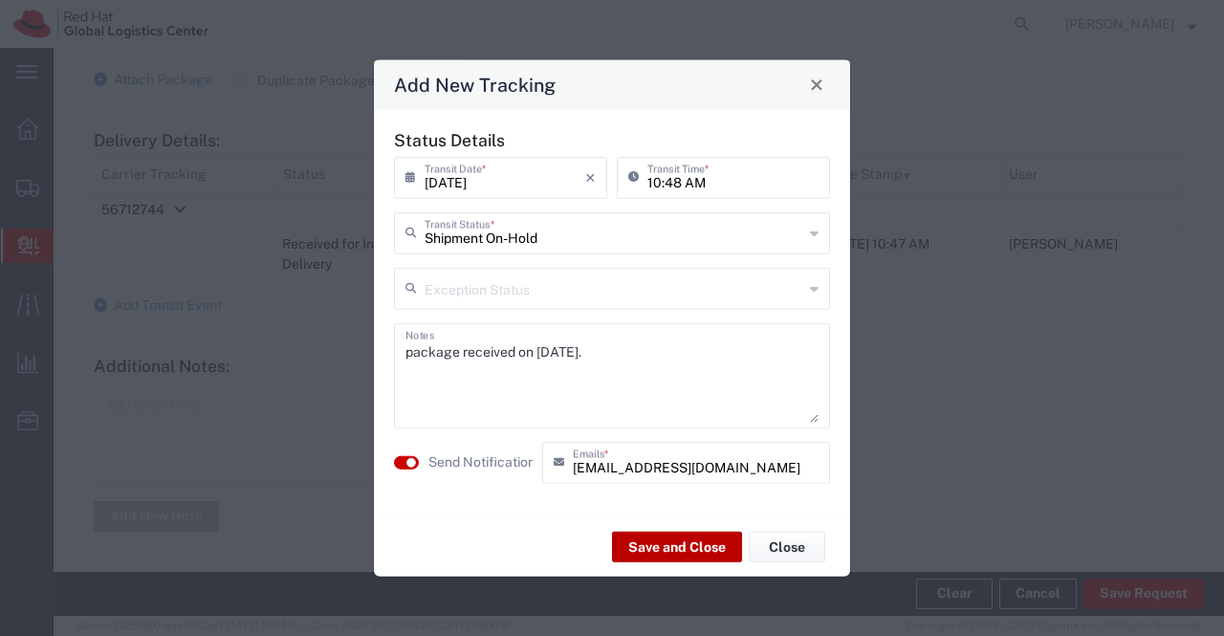
click at [644, 541] on button "Save and Close" at bounding box center [677, 547] width 130 height 31
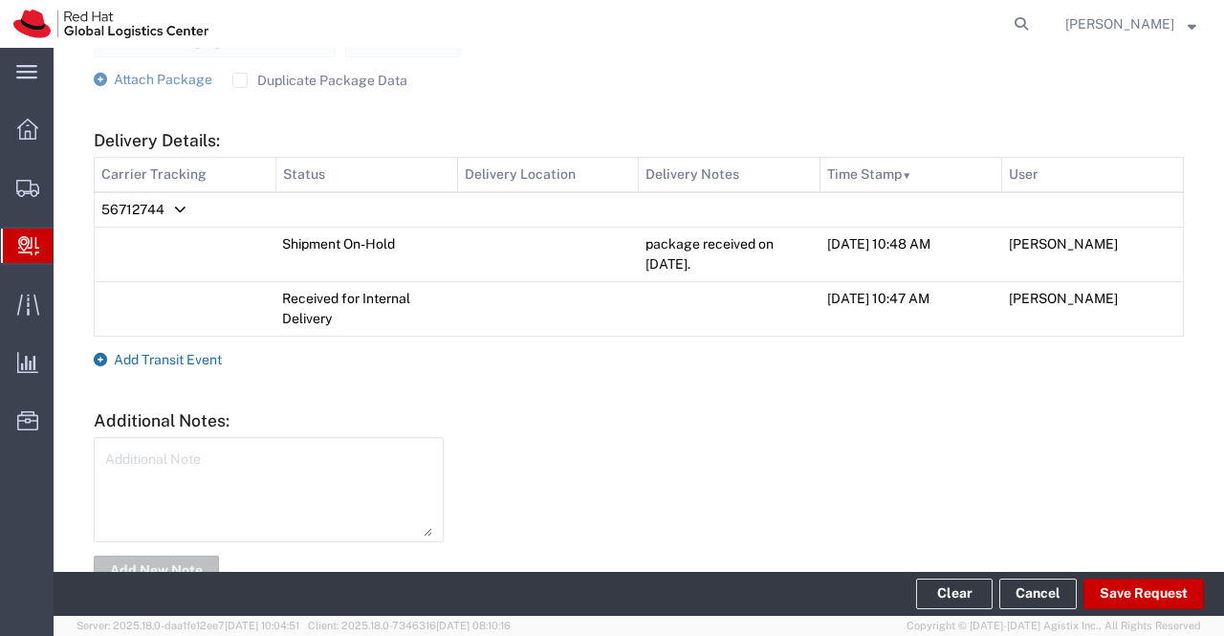
click at [99, 360] on icon at bounding box center [100, 359] width 13 height 13
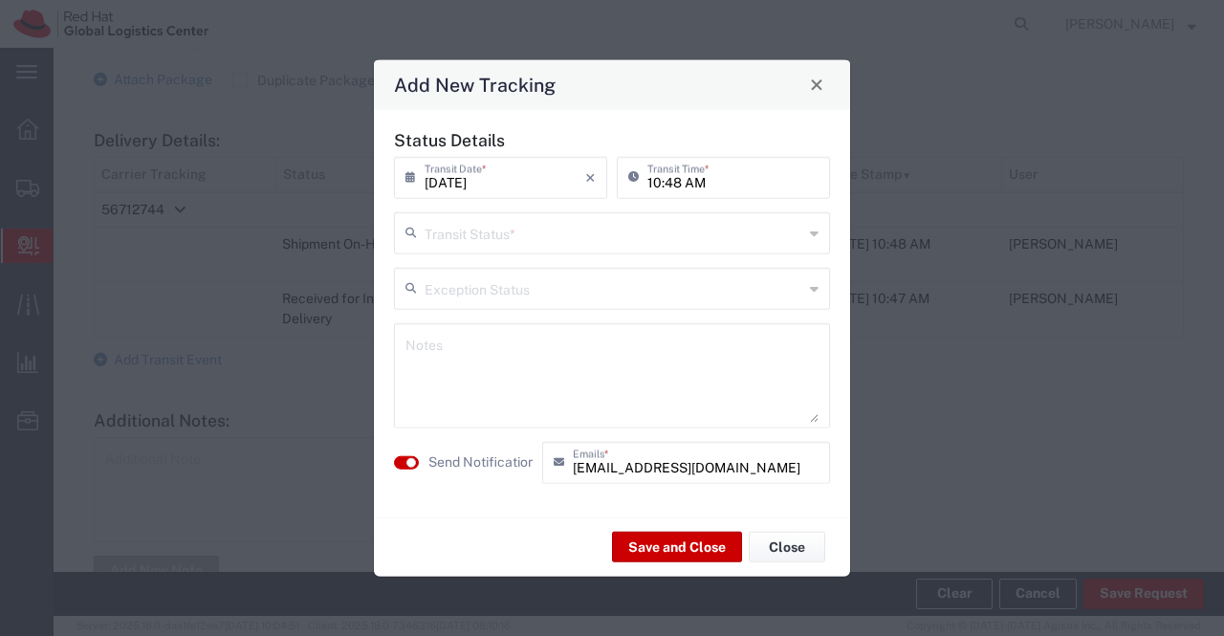
click at [817, 234] on icon at bounding box center [814, 232] width 9 height 31
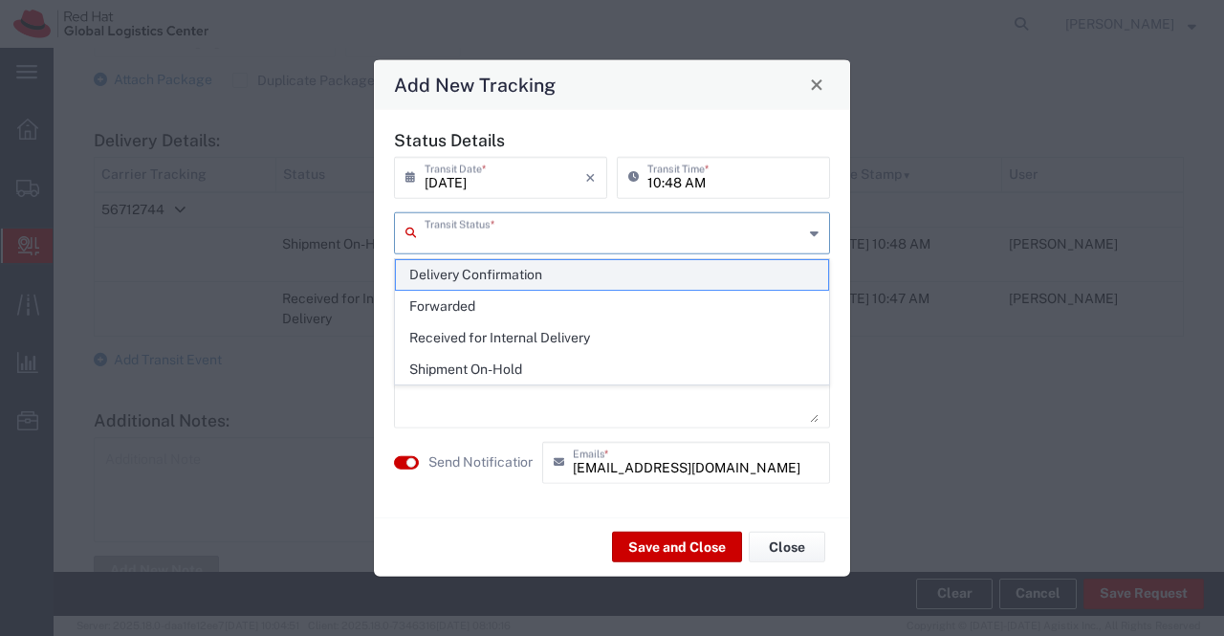
click at [805, 269] on span "Delivery Confirmation" at bounding box center [612, 275] width 433 height 30
type input "Delivery Confirmation"
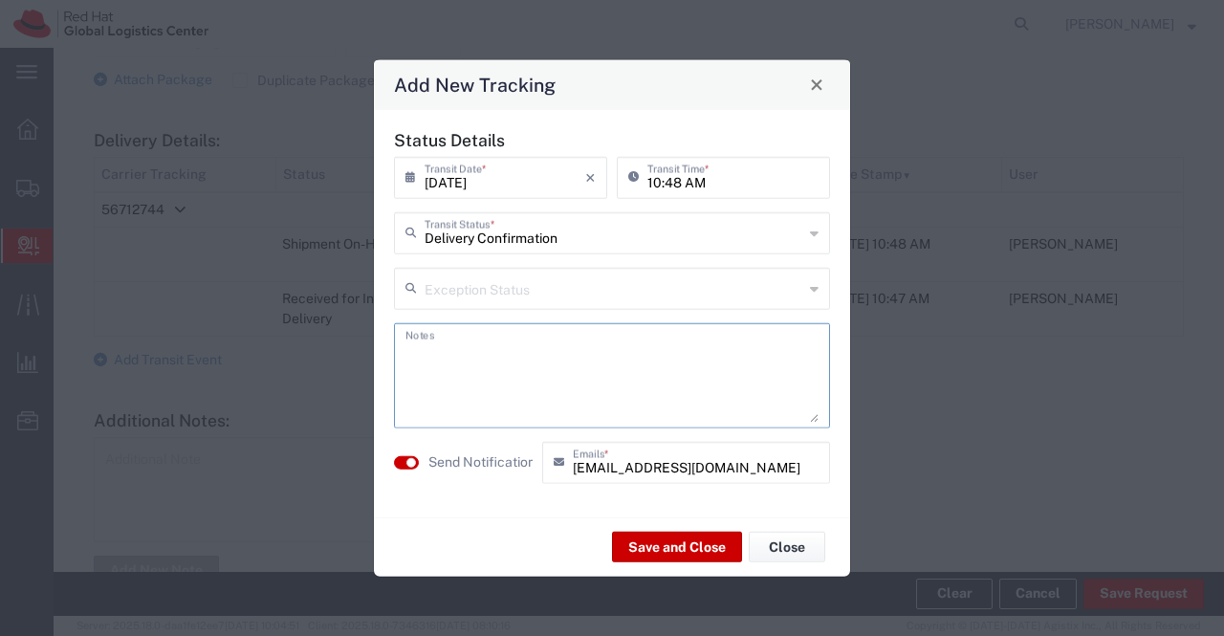
click at [702, 359] on textarea at bounding box center [611, 375] width 413 height 94
type textarea "package collected on 04th Sept 2025."
click at [710, 550] on button "Save and Close" at bounding box center [677, 547] width 130 height 31
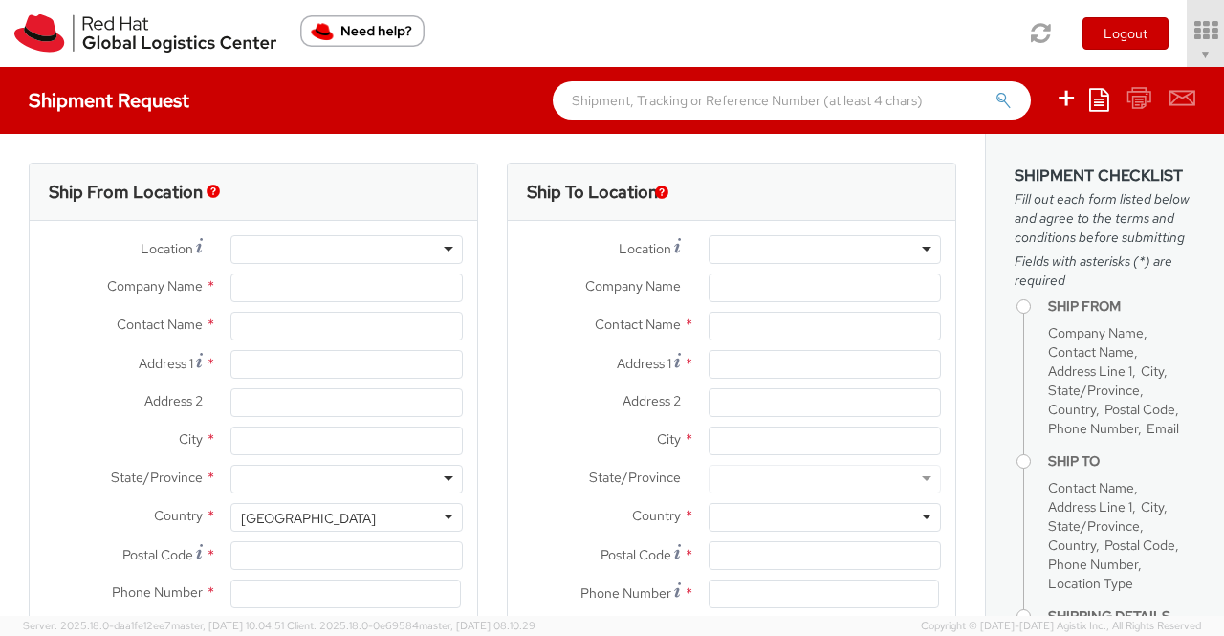
select select "901"
type input "Red Hat India Private Limited"
type input "[PERSON_NAME]"
type input "Bagmane [GEOGRAPHIC_DATA]"
type input "FL 10, [GEOGRAPHIC_DATA], [GEOGRAPHIC_DATA]"
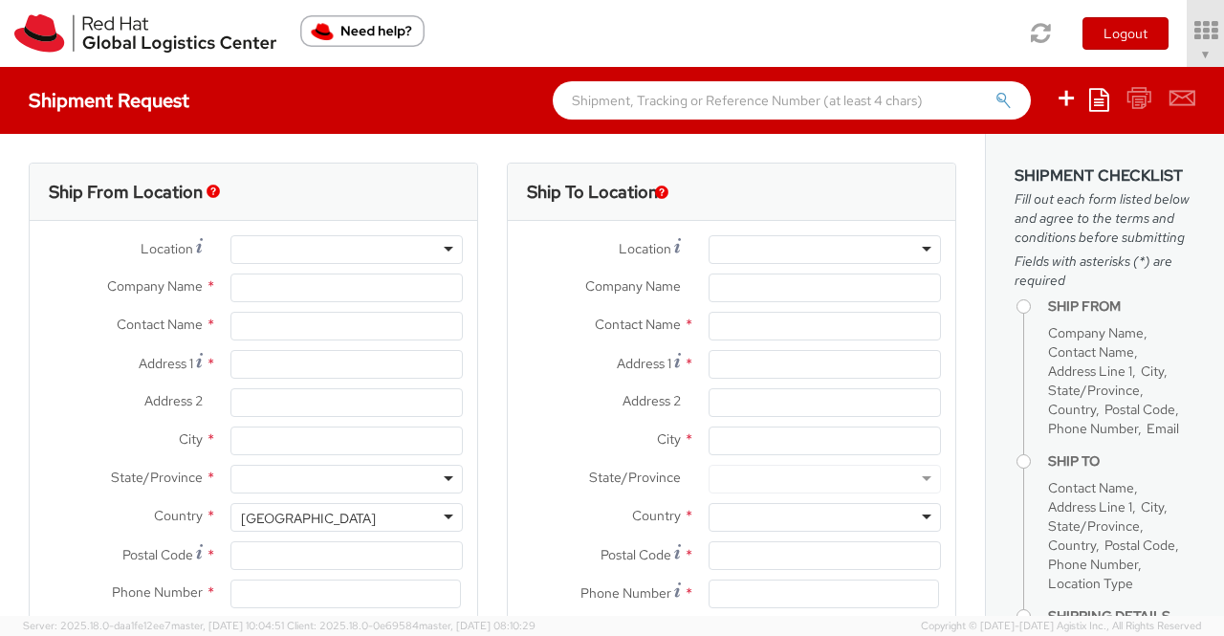
type input "[GEOGRAPHIC_DATA]"
type input "560037"
type input "918046128812"
type input "[EMAIL_ADDRESS][DOMAIN_NAME]"
select select "CM"
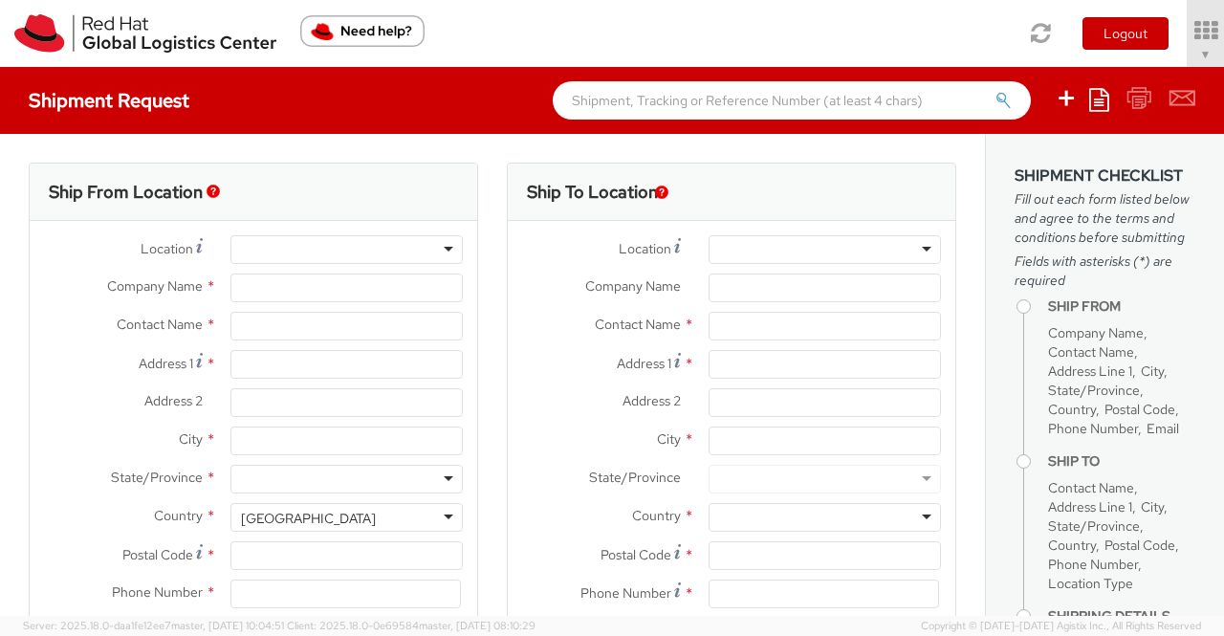
select select "KGS"
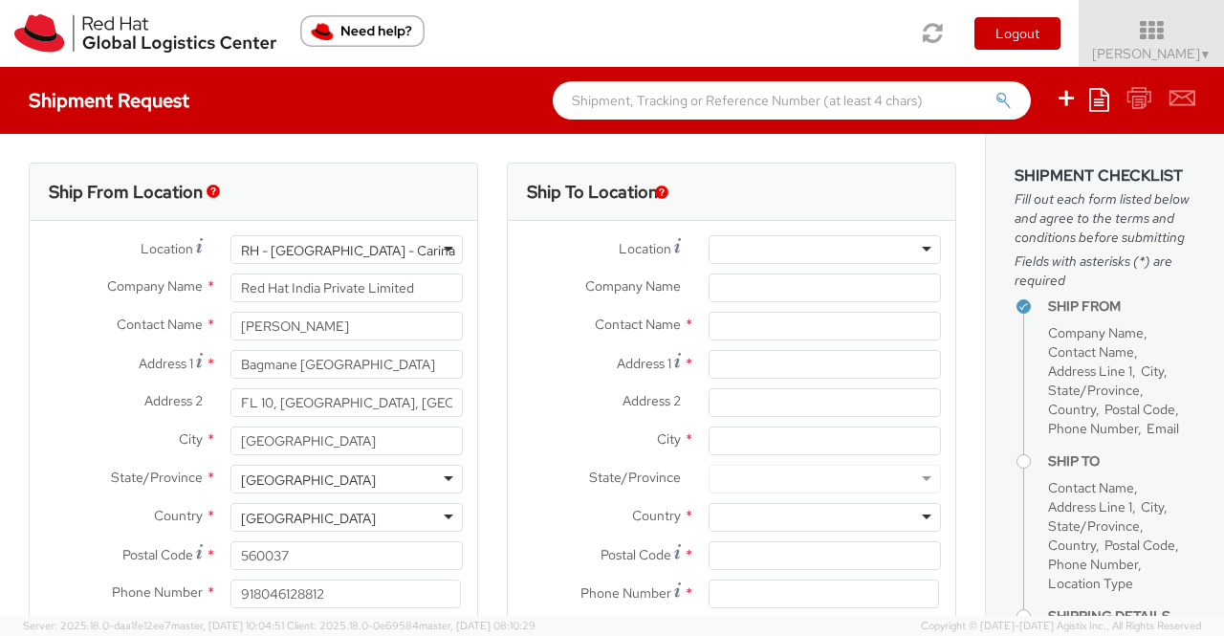
select select
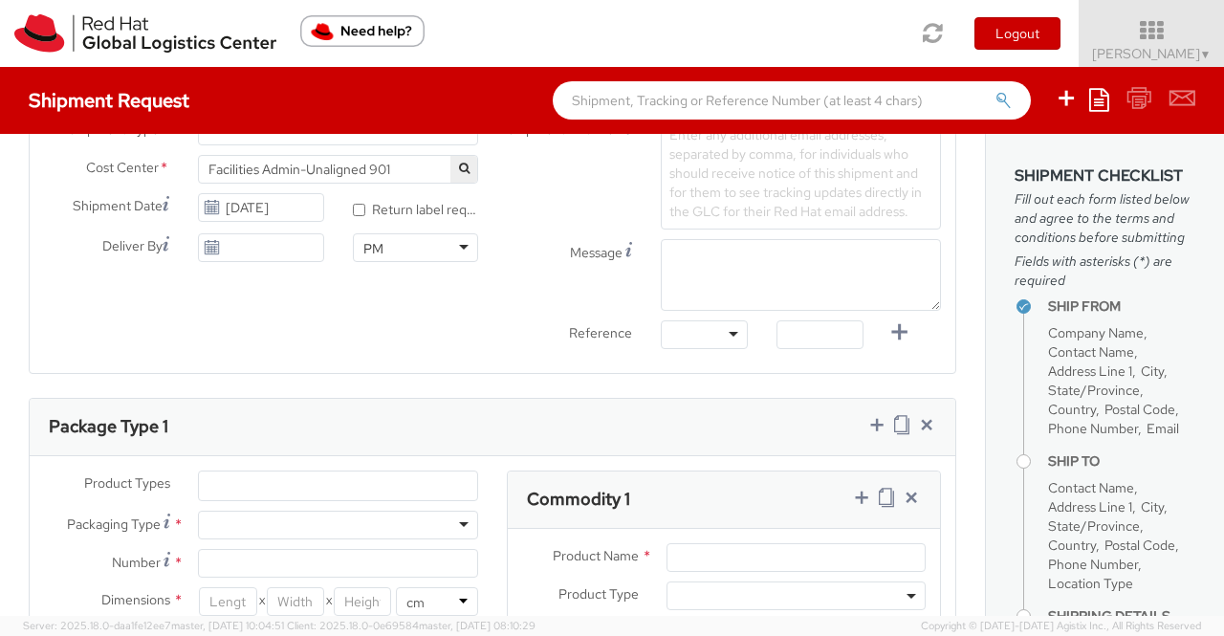
scroll to position [787, 0]
